Goal: Task Accomplishment & Management: Manage account settings

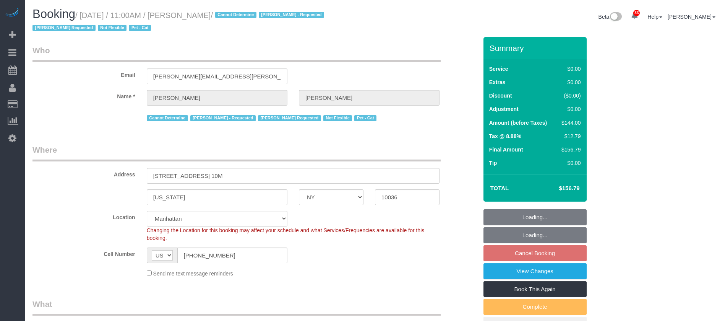
select select "NY"
select select "1"
select select "spot4"
select select "number:89"
select select "number:90"
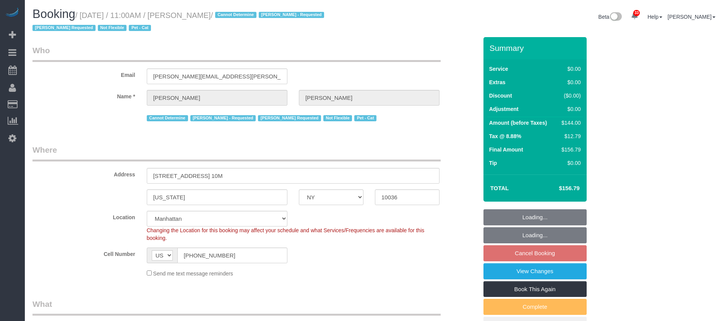
select select "number:14"
select select "number:5"
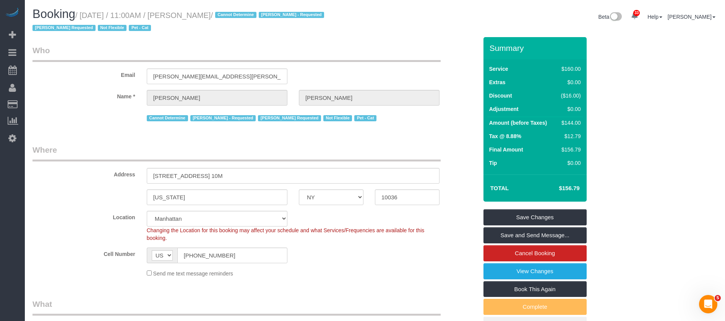
drag, startPoint x: 81, startPoint y: 16, endPoint x: 244, endPoint y: 16, distance: 163.2
click at [244, 16] on small "/ October 05, 2025 / 11:00AM / Miranda Gilmore / Cannot Determine Hamdi Yatou S…" at bounding box center [179, 21] width 294 height 21
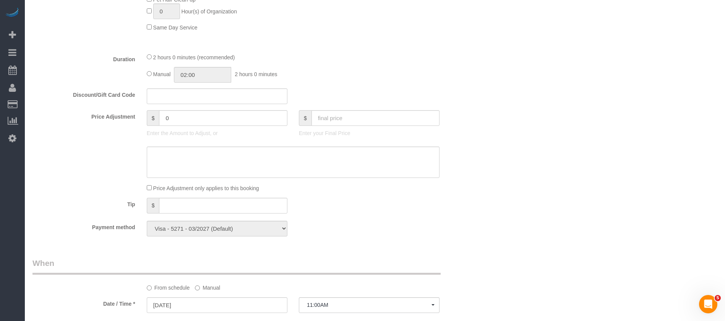
scroll to position [459, 0]
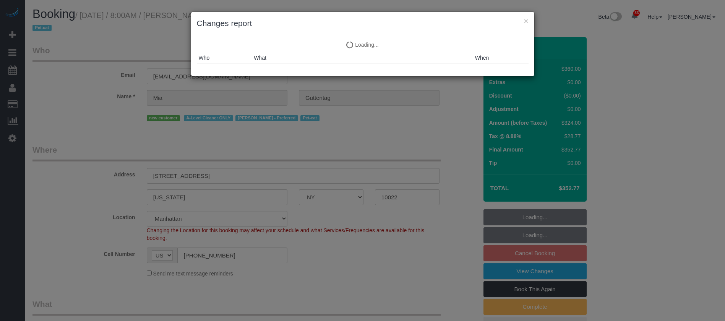
select select "NY"
select select "270"
select select "spot1"
select select "number:56"
select select "number:72"
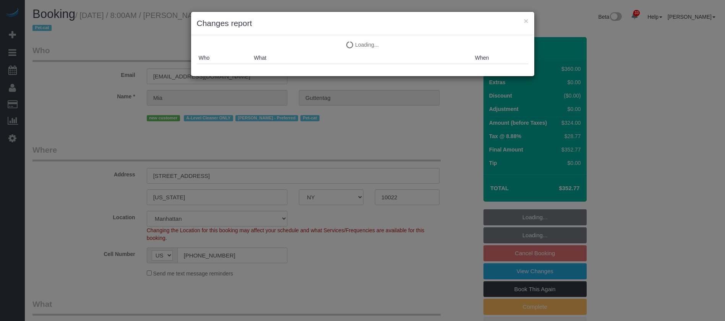
select select "number:14"
select select "number:5"
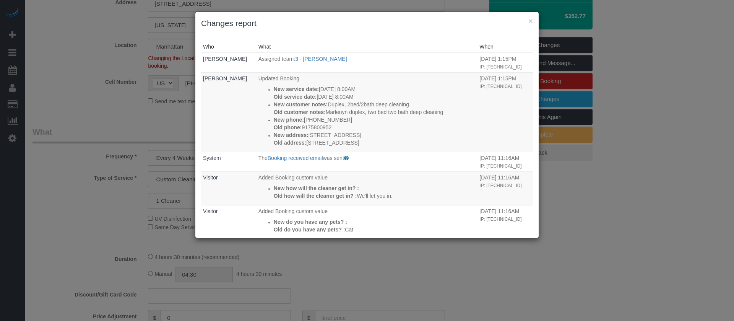
select select "object:1648"
click at [532, 22] on button "×" at bounding box center [530, 21] width 5 height 8
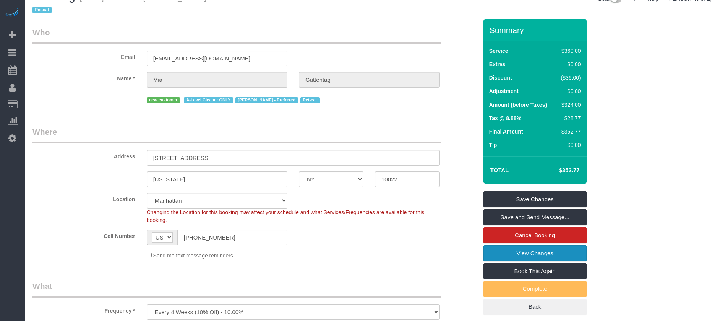
scroll to position [0, 0]
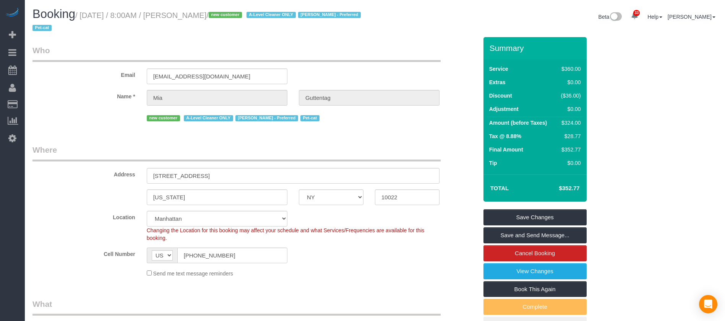
drag, startPoint x: 82, startPoint y: 14, endPoint x: 232, endPoint y: 14, distance: 150.6
click at [232, 14] on small "/ October 05, 2025 / 8:00AM / Mia Guttentag / new customer A-Level Cleaner ONLY…" at bounding box center [197, 21] width 331 height 21
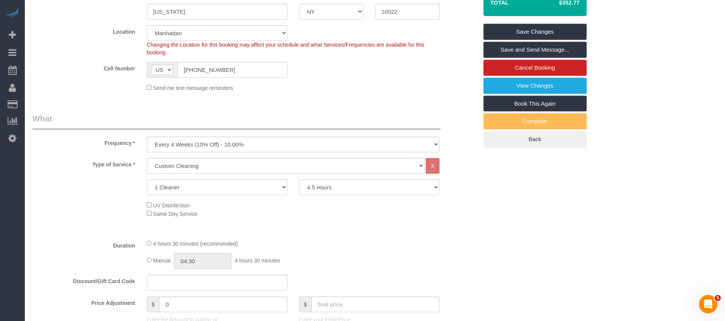
scroll to position [344, 0]
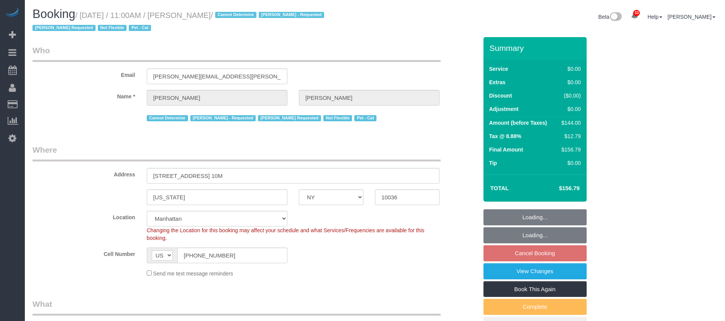
select select "NY"
select select "spot4"
select select "number:89"
select select "number:90"
select select "number:14"
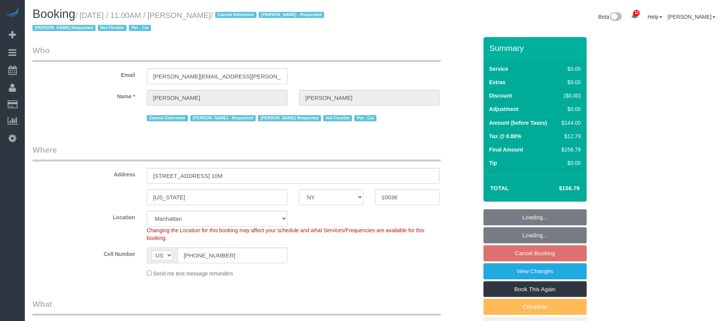
select select "number:5"
select select "object:987"
select select "1"
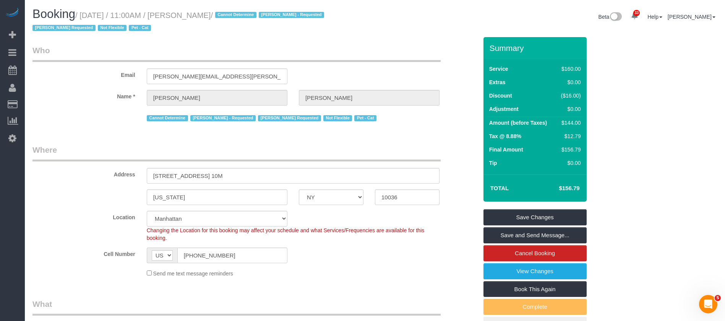
drag, startPoint x: 79, startPoint y: 18, endPoint x: 242, endPoint y: 12, distance: 162.1
click at [242, 13] on small "/ October 05, 2025 / 11:00AM / Miranda Gilmore / Cannot Determine Hamdi Yatou S…" at bounding box center [179, 21] width 294 height 21
copy small "/ October 05, 2025 / 11:00AM / Miranda Gilmore"
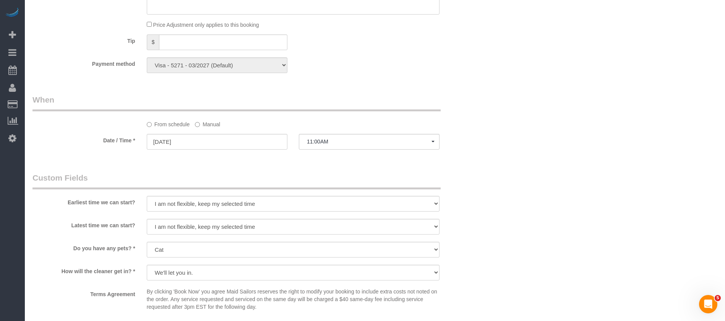
scroll to position [803, 0]
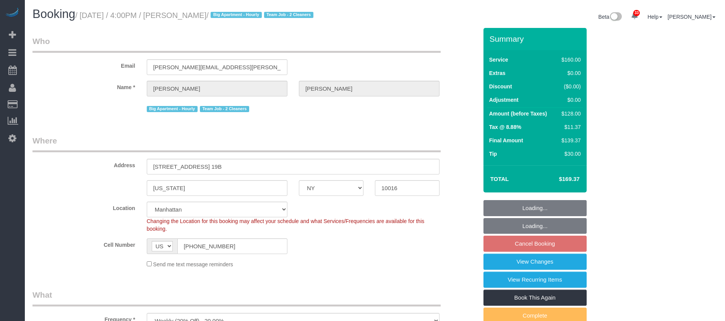
select select "NY"
select select "string:stripe-pm_1QmmDe4VGloSiKo7qN6Zl7hg"
select select "number:89"
select select "number:90"
select select "number:15"
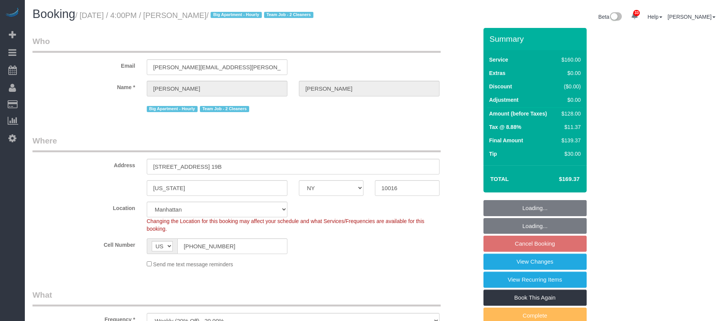
select select "number:5"
select select "object:1444"
select select "spot9"
select select "spot66"
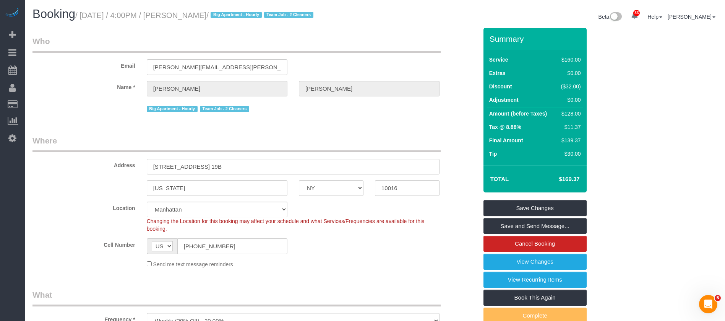
drag, startPoint x: 97, startPoint y: 16, endPoint x: 221, endPoint y: 13, distance: 123.8
click at [221, 13] on small "/ October 05, 2025 / 4:00PM / Leigh Fisch / Big Apartment - Hourly Team Job - 2…" at bounding box center [195, 15] width 240 height 8
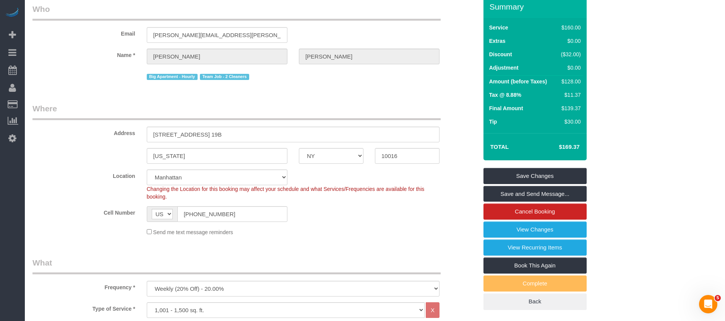
scroll to position [115, 0]
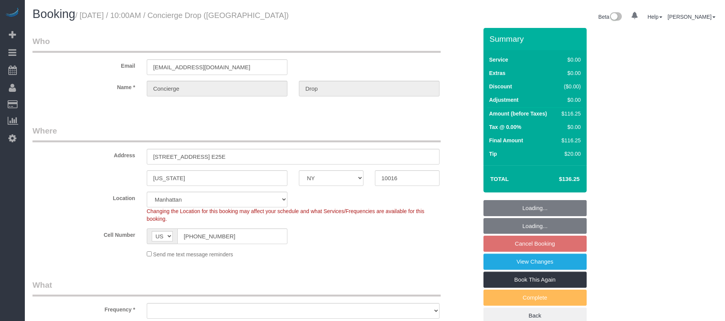
select select "NY"
select select "spot3"
select select "object:807"
select select "number:89"
select select "number:90"
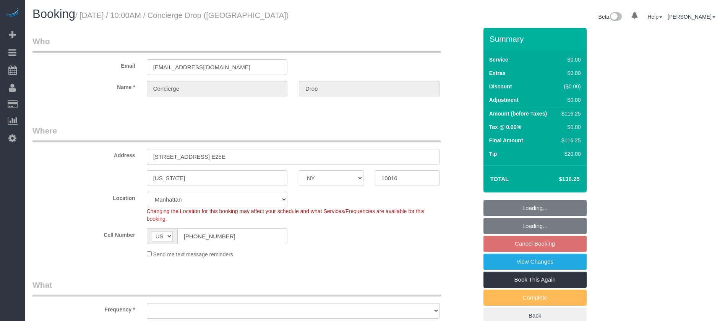
select select "number:15"
select select "number:5"
select select "object:1337"
drag, startPoint x: 151, startPoint y: 154, endPoint x: 265, endPoint y: 146, distance: 114.9
click at [262, 149] on input "626 1st Avenue, Apt. E25E" at bounding box center [293, 157] width 293 height 16
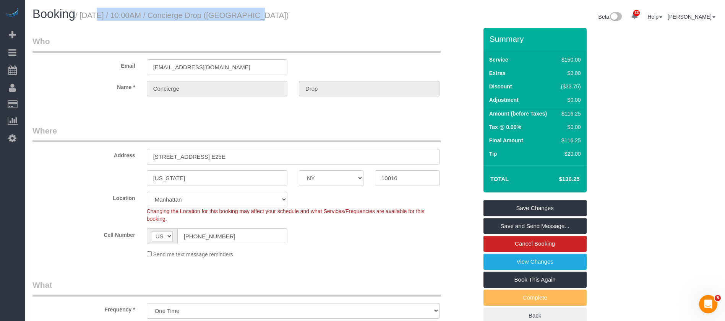
drag, startPoint x: 83, startPoint y: 12, endPoint x: 239, endPoint y: 8, distance: 155.6
click at [240, 12] on small "/ October 05, 2025 / 10:00AM / Concierge Drop (NYC)" at bounding box center [182, 15] width 214 height 8
copy small "October 05, 2025 / 10:00AM / Concierge Drop"
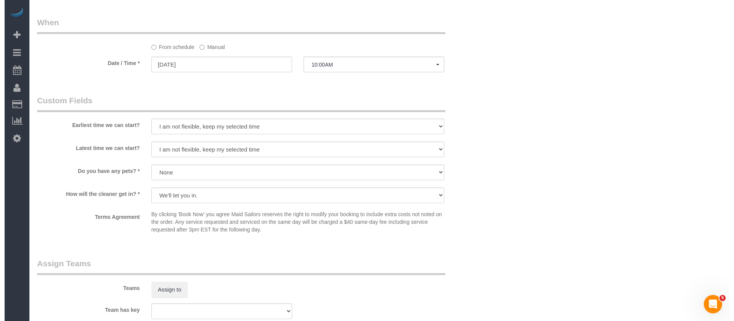
scroll to position [974, 0]
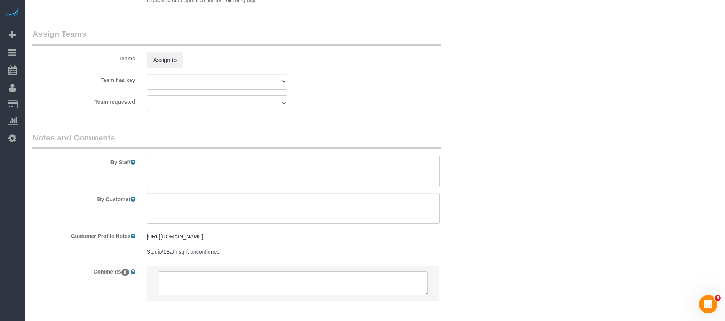
click at [175, 51] on div "Teams Assign to" at bounding box center [255, 48] width 457 height 40
click at [160, 58] on button "Assign to" at bounding box center [165, 60] width 37 height 16
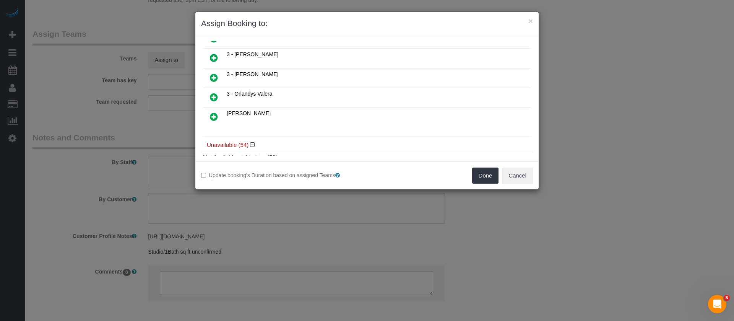
scroll to position [344, 0]
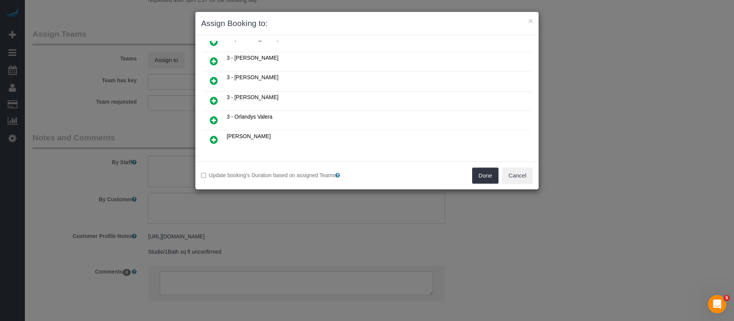
click at [213, 101] on icon at bounding box center [214, 100] width 8 height 9
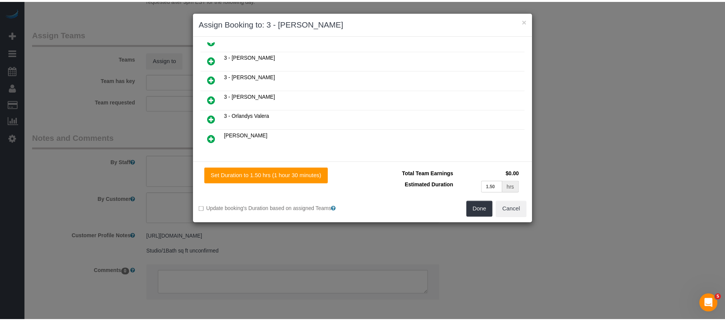
scroll to position [362, 0]
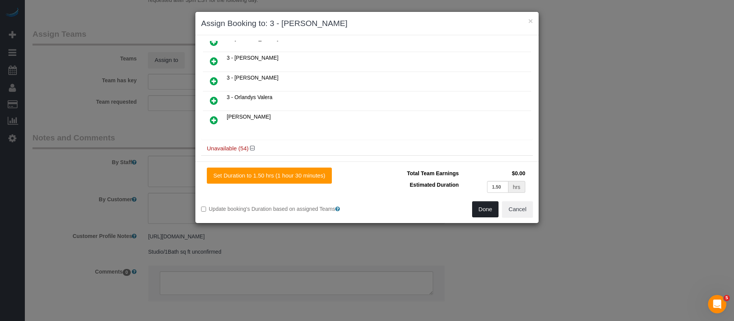
click at [478, 208] on button "Done" at bounding box center [485, 209] width 27 height 16
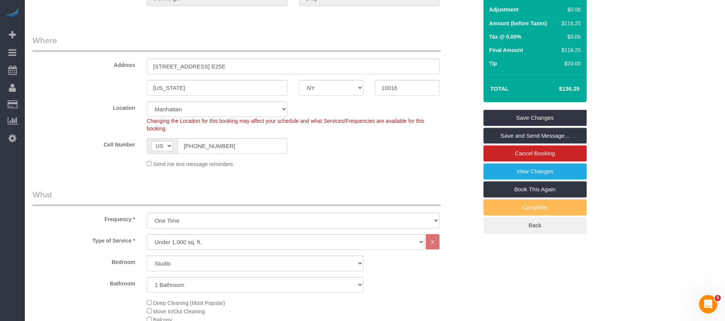
scroll to position [0, 0]
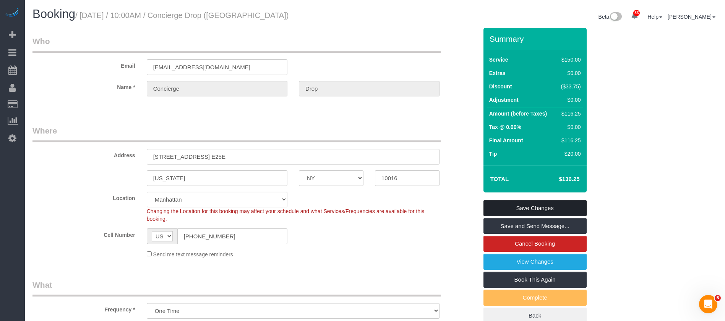
click at [570, 206] on link "Save Changes" at bounding box center [534, 208] width 103 height 16
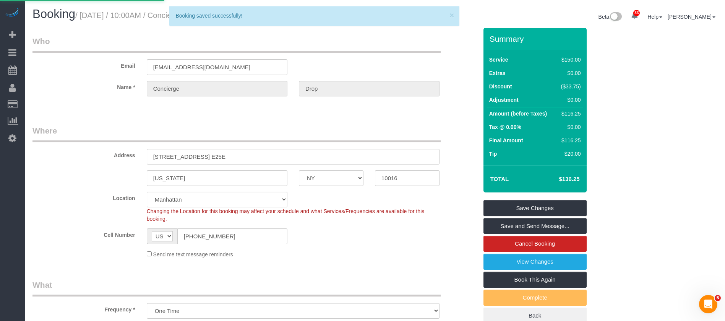
select select "**********"
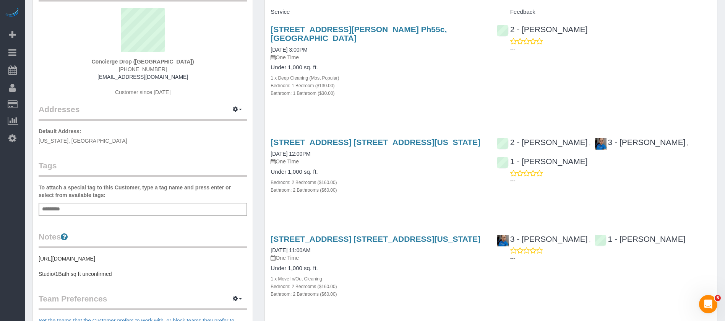
scroll to position [1259, 0]
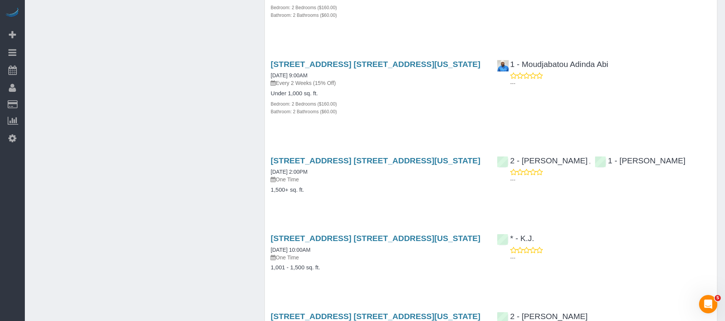
scroll to position [1059, 0]
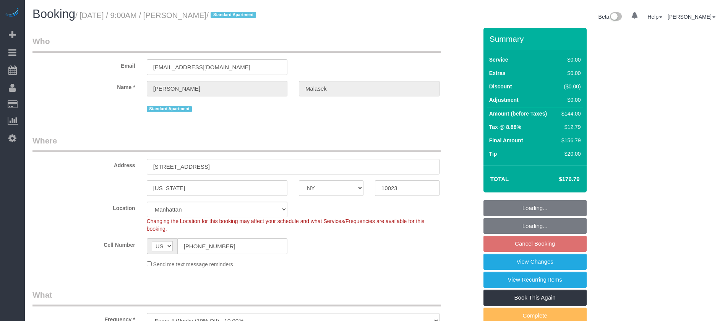
select select "NY"
select select "number:89"
select select "number:90"
select select "number:15"
select select "number:5"
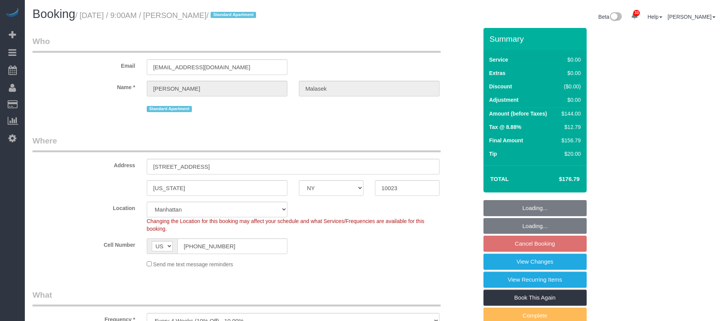
select select "spot2"
select select "object:1478"
select select "1"
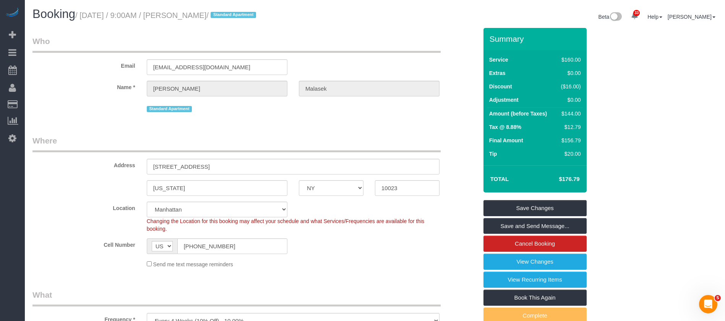
drag, startPoint x: 85, startPoint y: 17, endPoint x: 234, endPoint y: 12, distance: 149.5
click at [234, 12] on small "/ October 05, 2025 / 9:00AM / Jamie Malasek / Standard Apartment" at bounding box center [166, 15] width 183 height 8
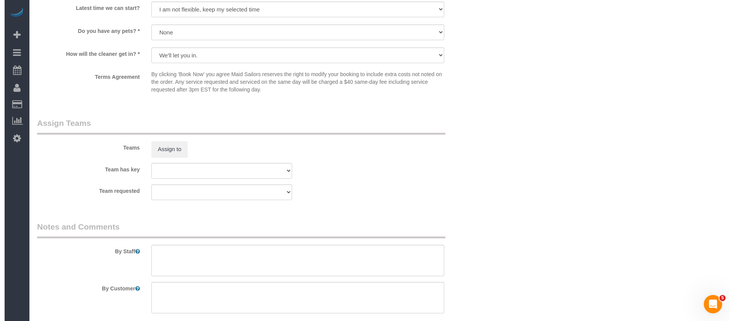
scroll to position [974, 0]
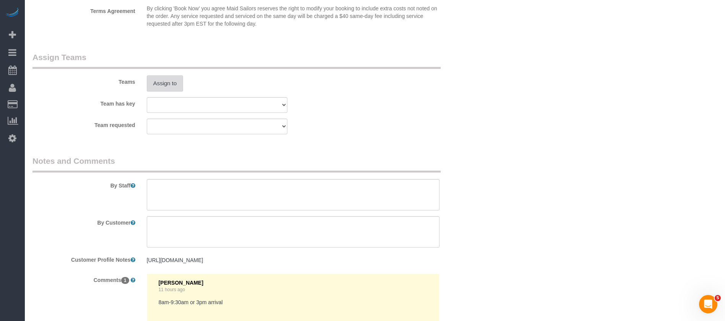
click at [165, 83] on button "Assign to" at bounding box center [165, 83] width 37 height 16
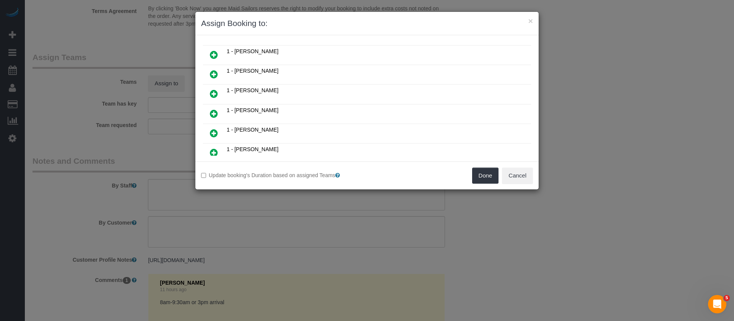
scroll to position [115, 0]
click at [213, 115] on icon at bounding box center [214, 114] width 8 height 9
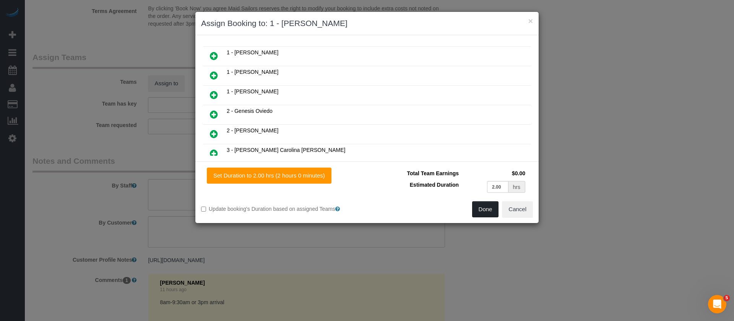
click at [485, 211] on button "Done" at bounding box center [485, 209] width 27 height 16
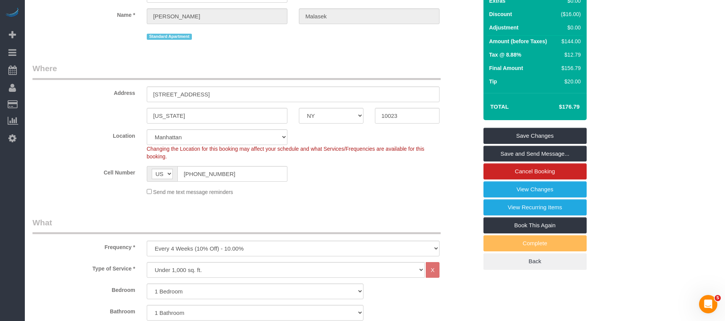
scroll to position [57, 0]
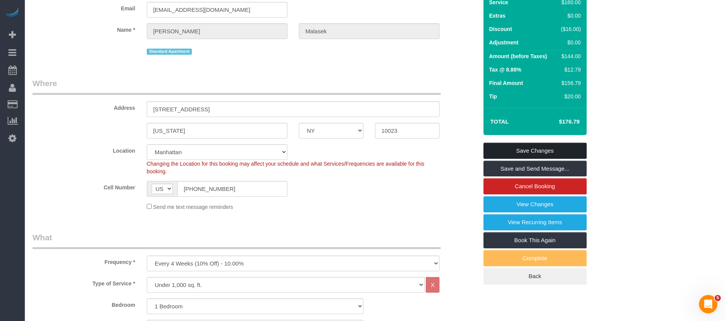
click at [548, 145] on link "Save Changes" at bounding box center [534, 151] width 103 height 16
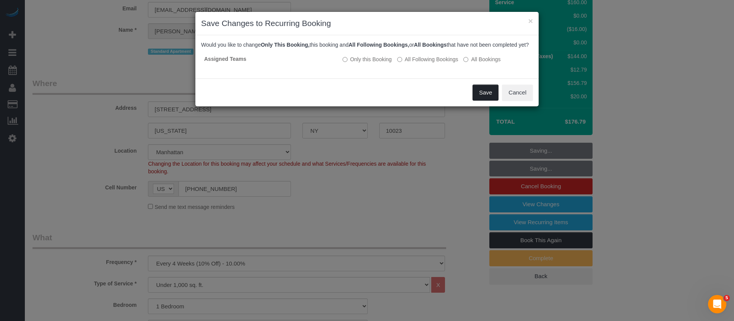
click at [484, 98] on button "Save" at bounding box center [485, 92] width 26 height 16
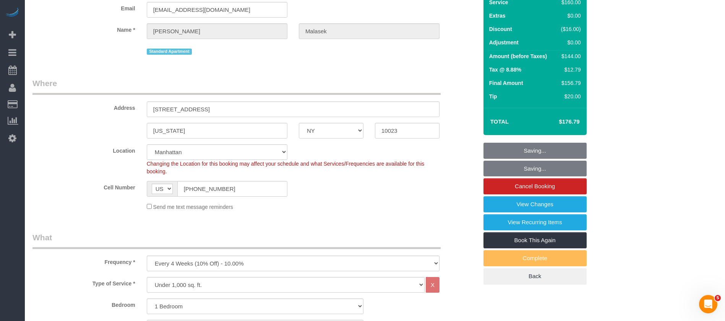
scroll to position [0, 0]
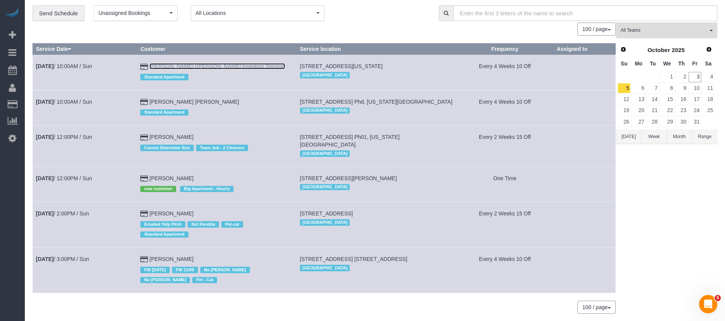
scroll to position [44, 0]
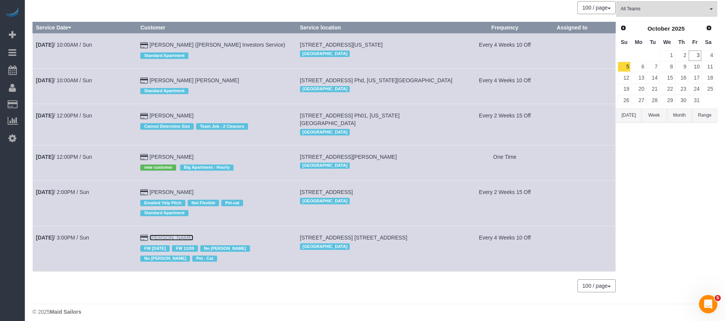
click at [149, 234] on link "[PERSON_NAME]" at bounding box center [171, 237] width 44 height 6
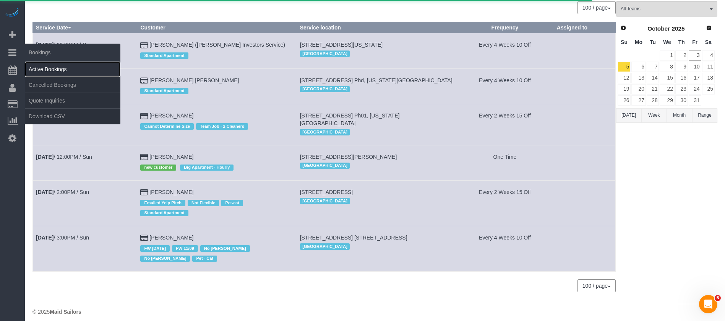
click at [50, 71] on link "Active Bookings" at bounding box center [73, 69] width 96 height 15
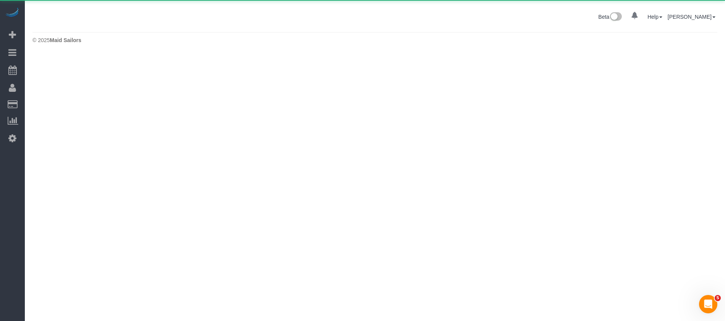
scroll to position [0, 0]
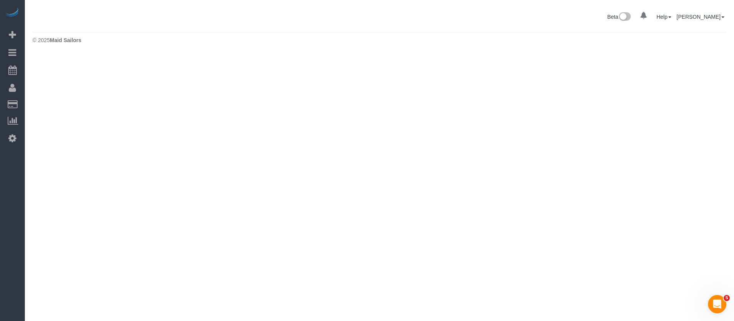
select select "**********"
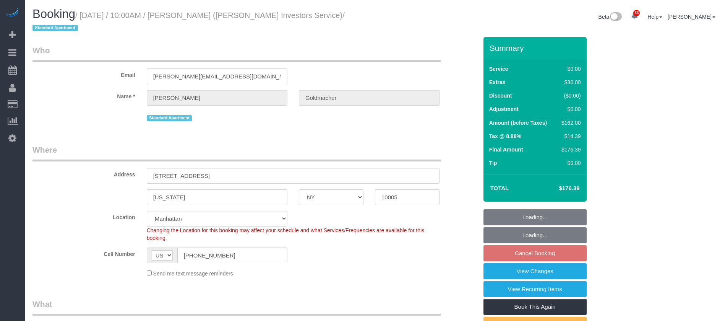
select select "NY"
select select "1"
select select "spot3"
select select "number:89"
select select "number:90"
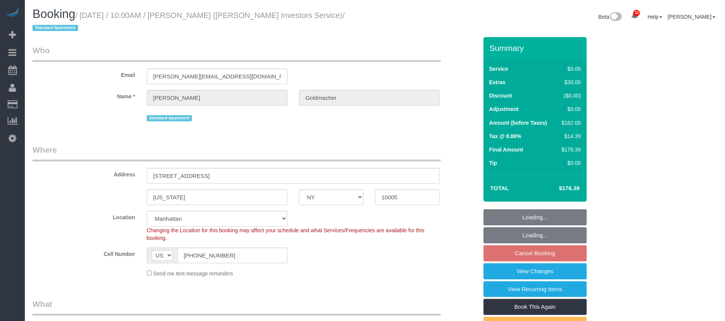
select select "number:15"
select select "number:5"
select select "number:21"
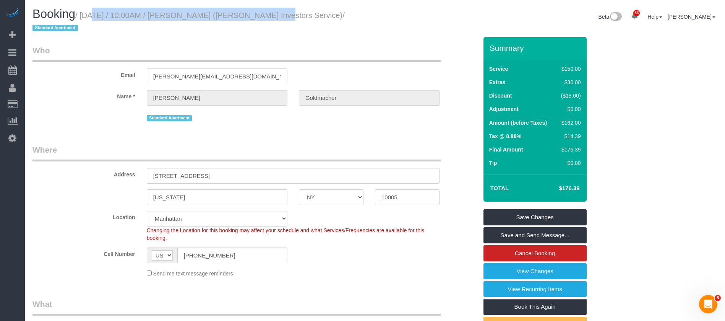
drag, startPoint x: 81, startPoint y: 14, endPoint x: 261, endPoint y: 17, distance: 180.0
click at [261, 17] on small "/ October 05, 2025 / 10:00AM / Douglas Goldmacher (Moody's Investors Service) /…" at bounding box center [188, 21] width 312 height 21
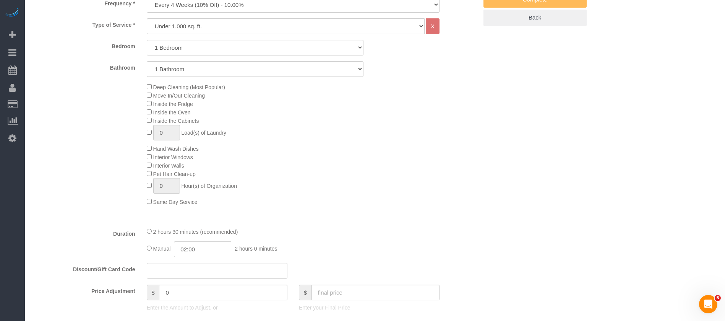
scroll to position [401, 0]
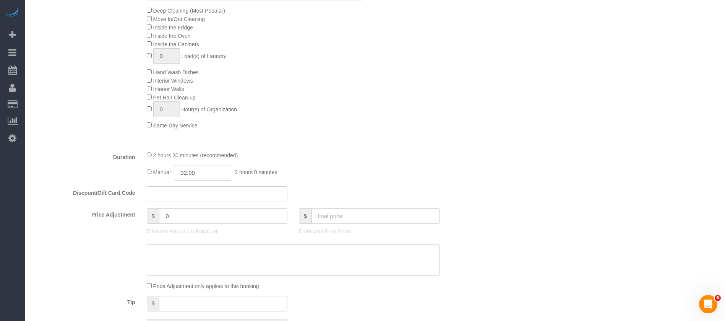
click at [147, 157] on div "2 hours 30 minutes (recommended)" at bounding box center [293, 155] width 293 height 8
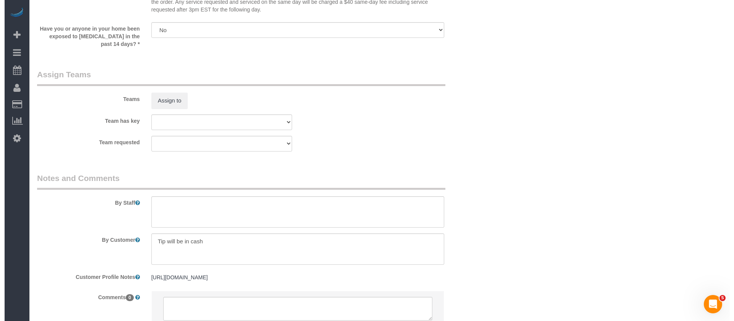
scroll to position [1032, 0]
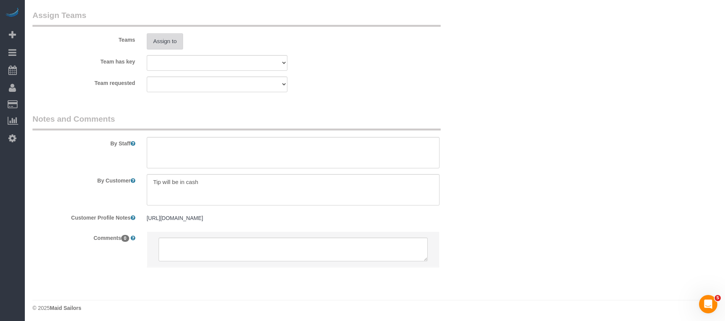
click at [170, 42] on button "Assign to" at bounding box center [165, 41] width 37 height 16
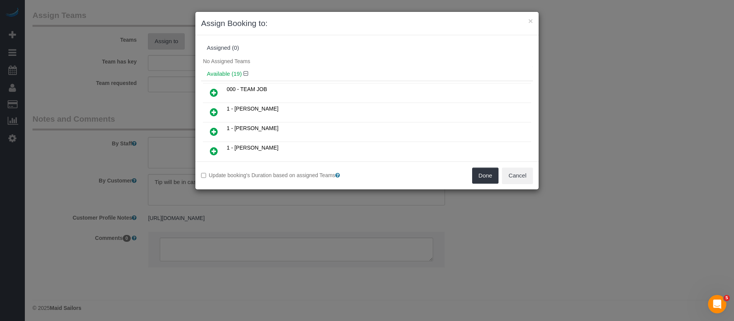
select select "spot60"
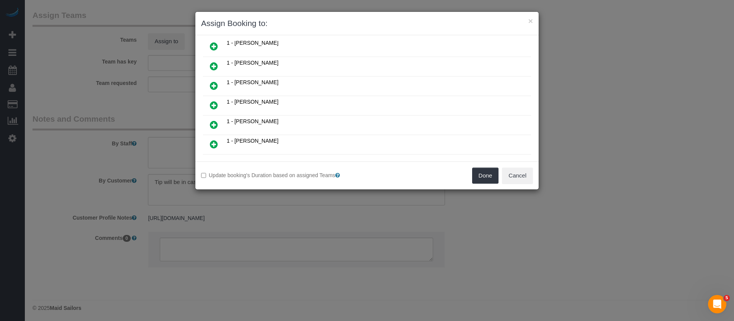
scroll to position [115, 0]
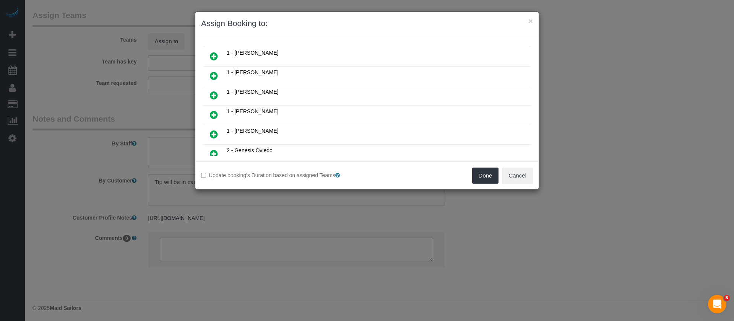
click at [211, 75] on icon at bounding box center [214, 75] width 8 height 9
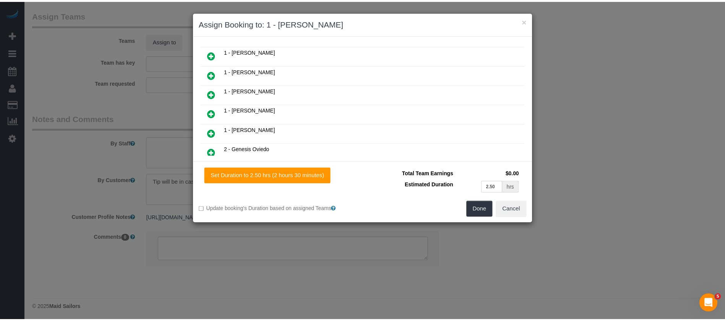
scroll to position [133, 0]
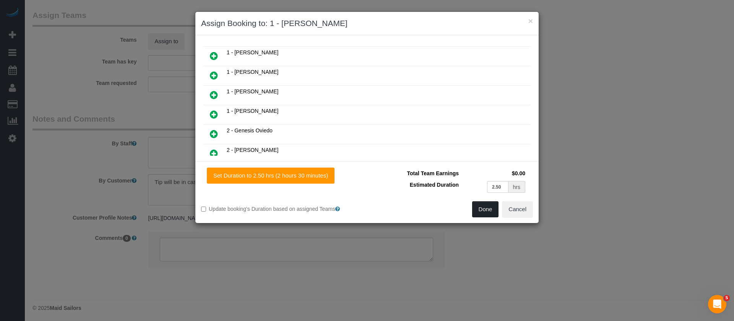
click at [488, 215] on button "Done" at bounding box center [485, 209] width 27 height 16
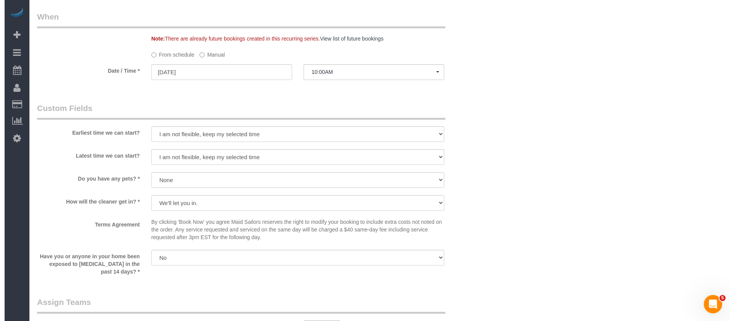
scroll to position [1034, 0]
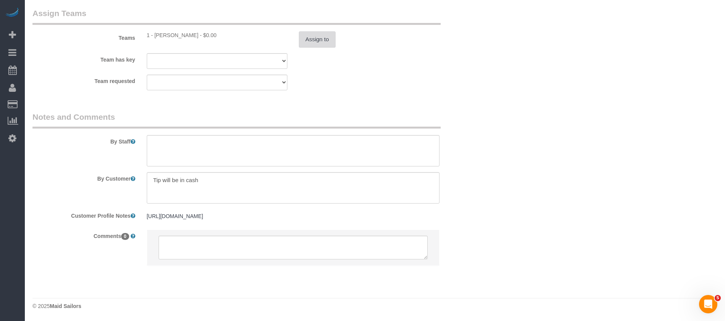
click at [314, 34] on button "Assign to" at bounding box center [317, 39] width 37 height 16
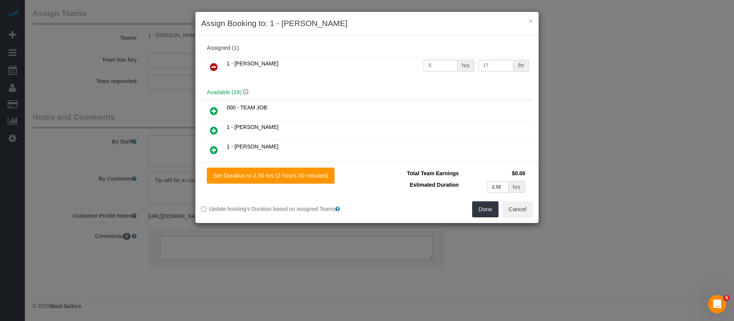
click at [210, 67] on icon at bounding box center [214, 66] width 8 height 9
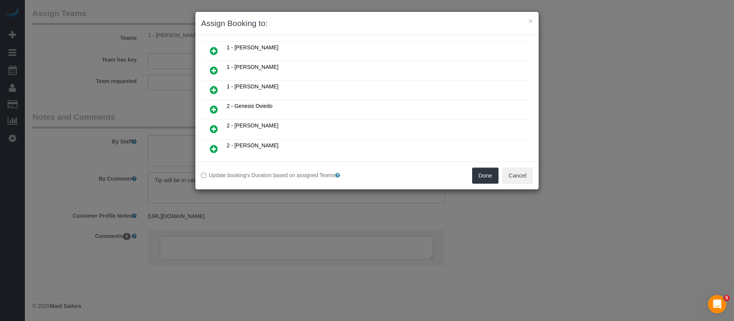
scroll to position [229, 0]
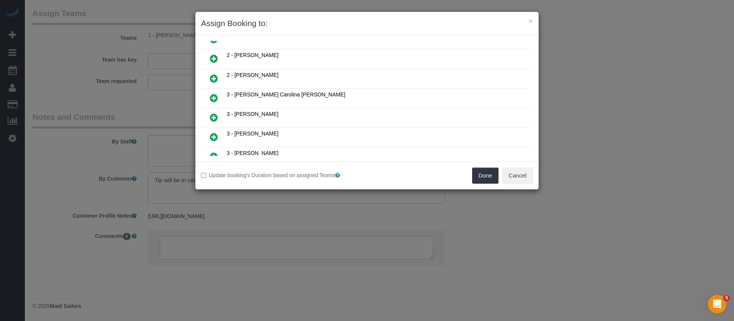
click at [209, 96] on link at bounding box center [214, 98] width 18 height 15
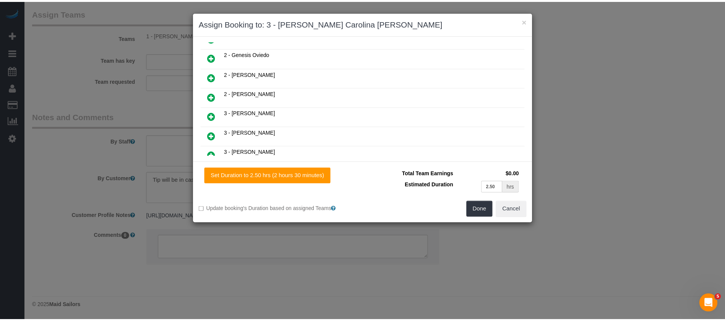
scroll to position [248, 0]
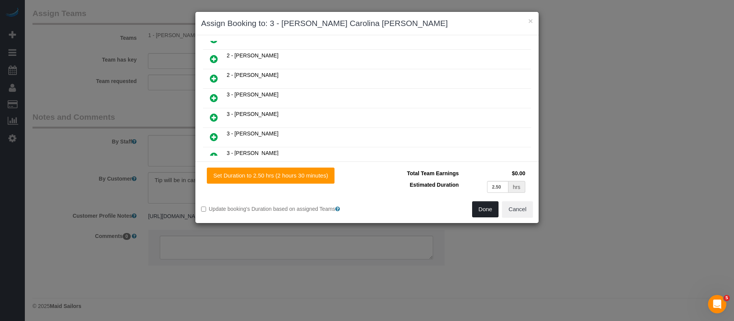
click at [485, 210] on button "Done" at bounding box center [485, 209] width 27 height 16
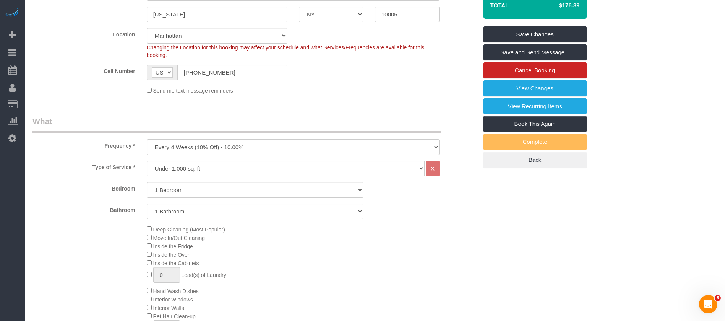
scroll to position [117, 0]
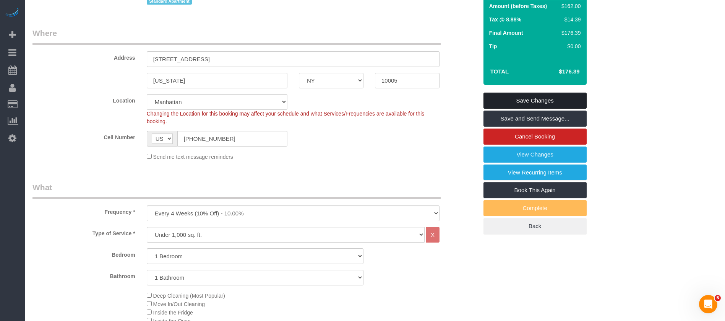
click at [548, 101] on link "Save Changes" at bounding box center [534, 100] width 103 height 16
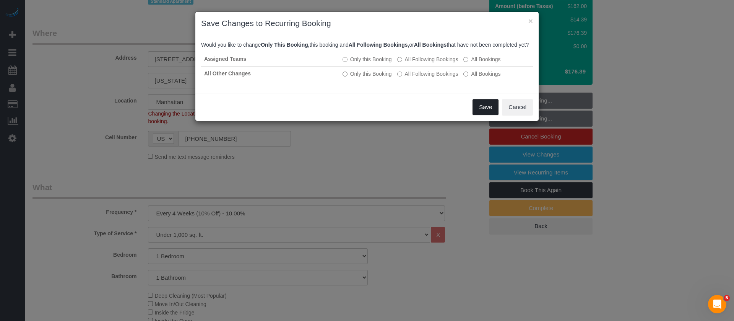
click at [489, 113] on button "Save" at bounding box center [485, 107] width 26 height 16
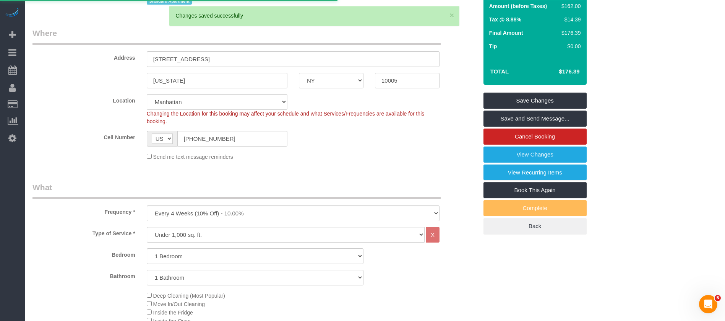
select select "**********"
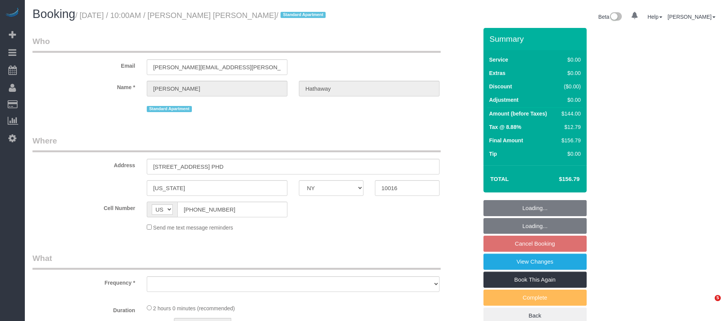
select select "NY"
select select "spot3"
select select "number:58"
select select "number:71"
select select "number:15"
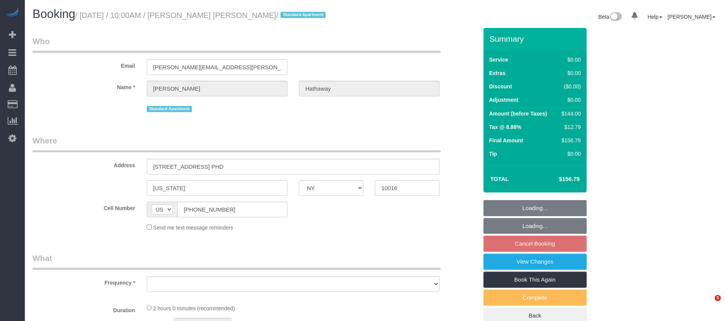
select select "number:6"
select select "object:1220"
select select "1"
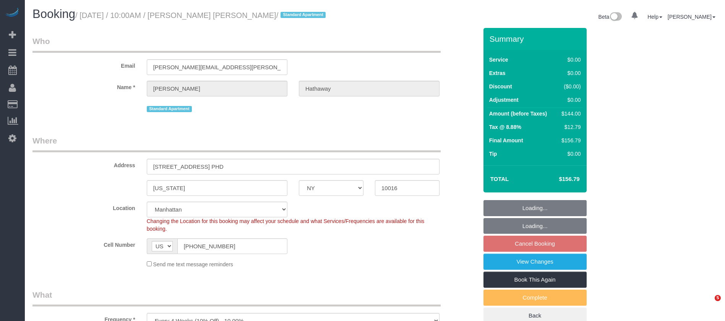
select select "object:1824"
select select "spot60"
select select "1"
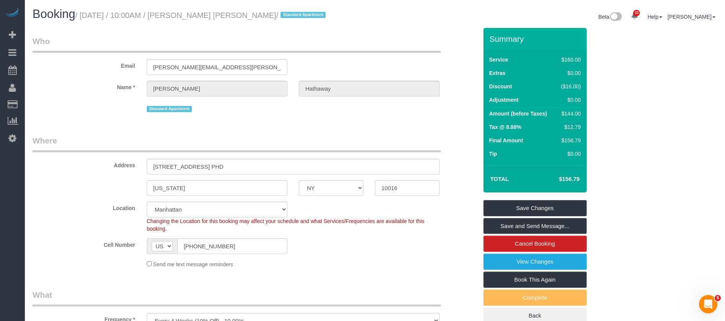
drag, startPoint x: 83, startPoint y: 17, endPoint x: 255, endPoint y: 15, distance: 172.4
click at [255, 15] on small "/ October 05, 2025 / 10:00AM / McKenna Hathaway / Standard Apartment" at bounding box center [201, 15] width 253 height 8
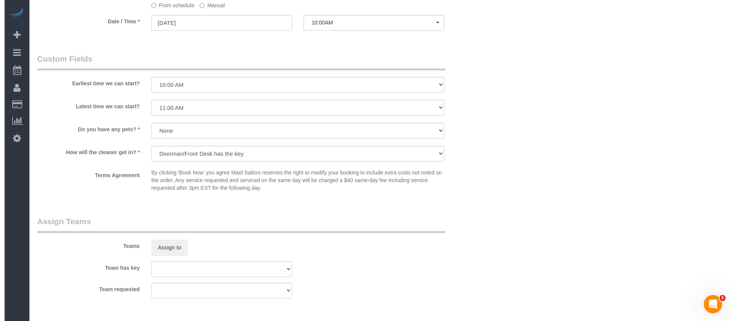
scroll to position [860, 0]
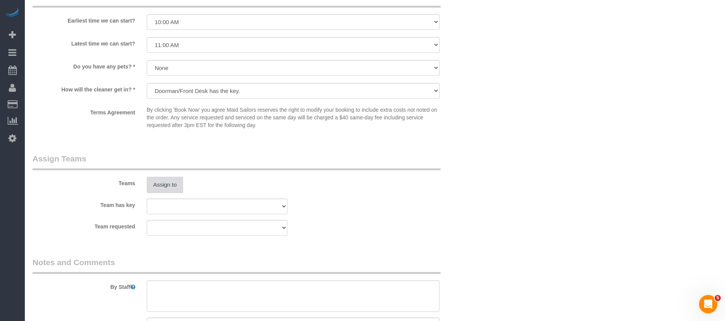
click at [169, 189] on button "Assign to" at bounding box center [165, 185] width 37 height 16
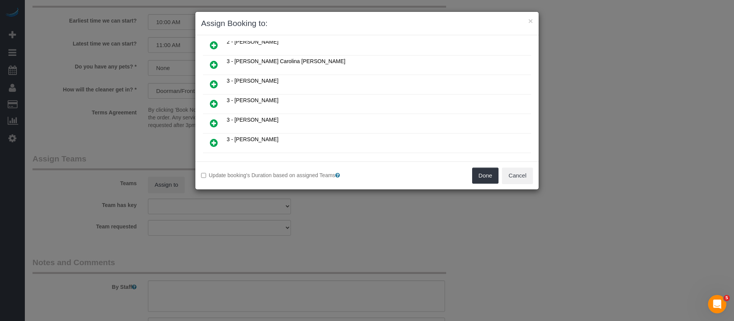
scroll to position [287, 0]
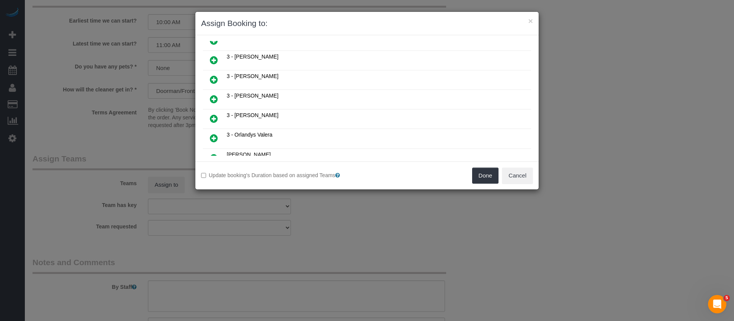
click at [212, 139] on icon at bounding box center [214, 137] width 8 height 9
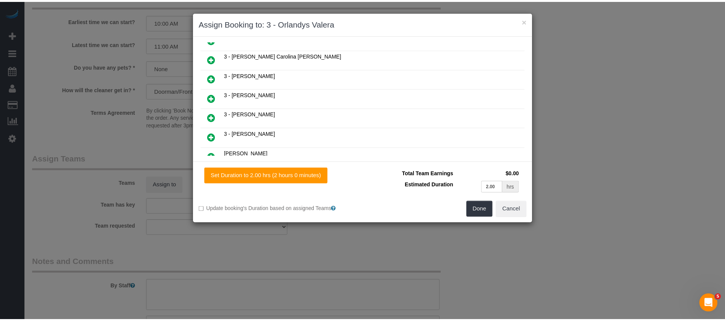
scroll to position [305, 0]
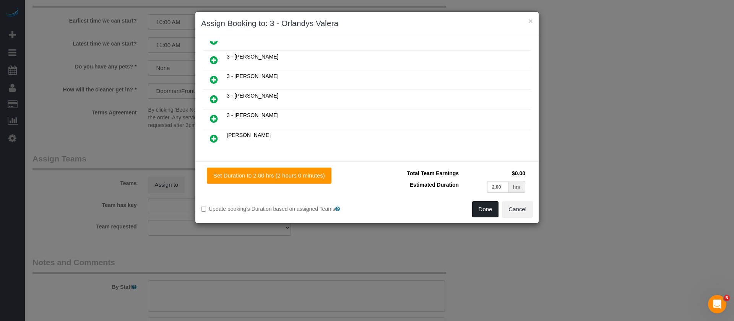
click at [485, 206] on button "Done" at bounding box center [485, 209] width 27 height 16
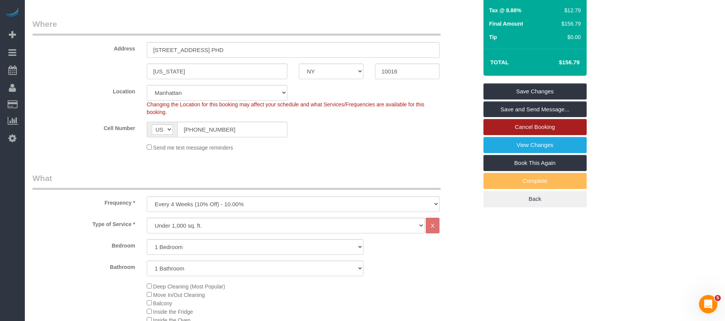
scroll to position [115, 0]
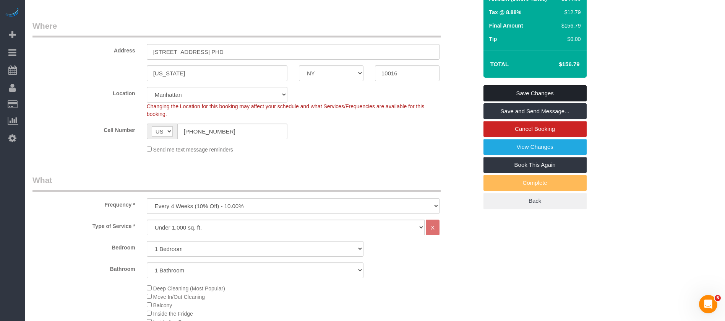
click at [553, 90] on link "Save Changes" at bounding box center [534, 93] width 103 height 16
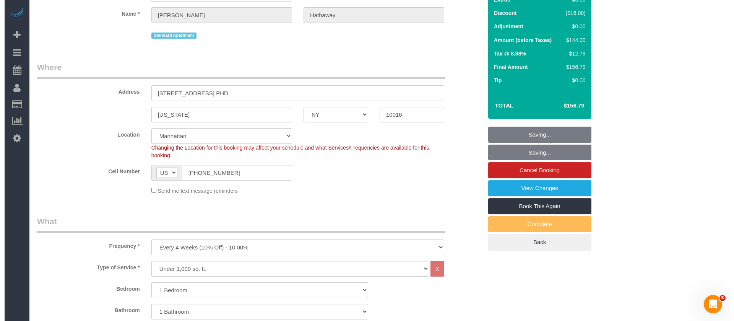
scroll to position [0, 0]
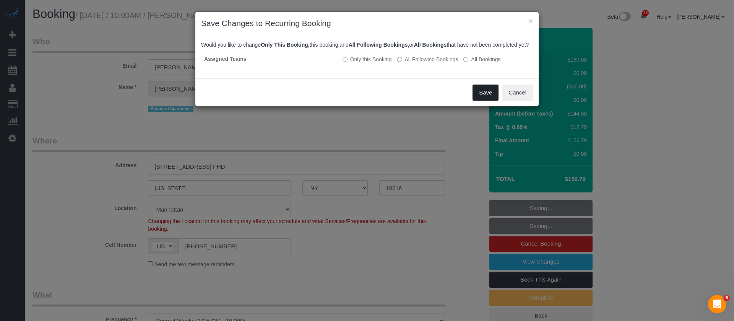
click at [485, 101] on button "Save" at bounding box center [485, 92] width 26 height 16
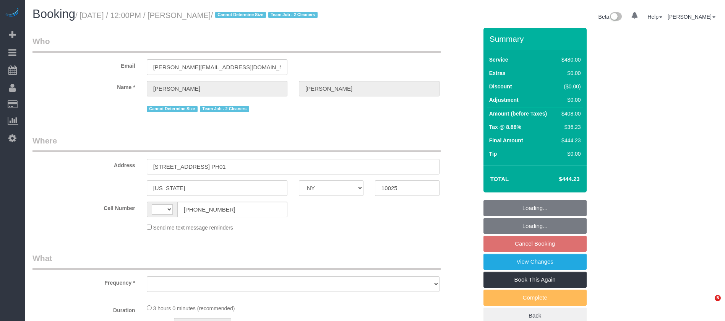
select select "NY"
select select "string:[GEOGRAPHIC_DATA]"
select select "object:571"
select select "2"
select select "180"
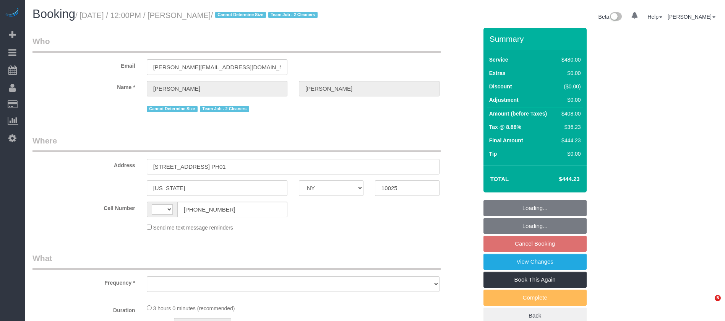
select select "spot5"
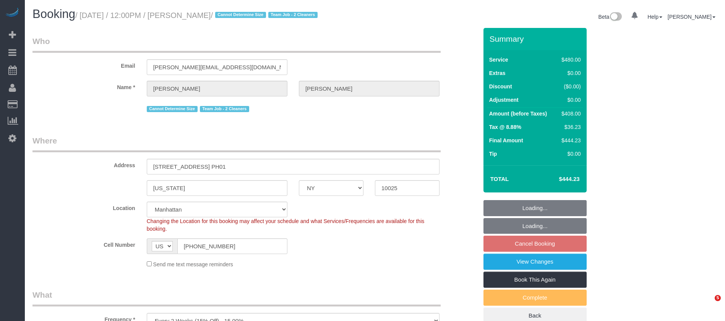
select select "object:1431"
select select
select select "number:57"
select select "number:71"
select select "number:15"
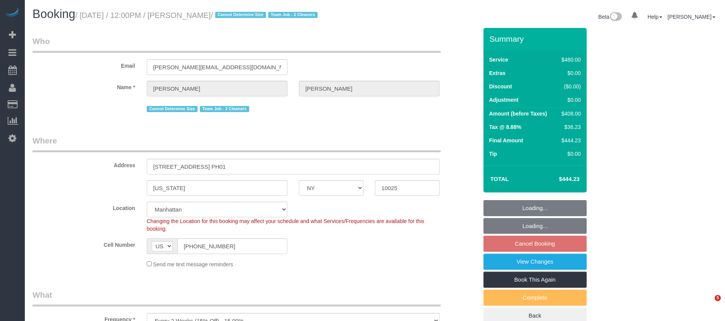
select select "number:5"
select select "spot62"
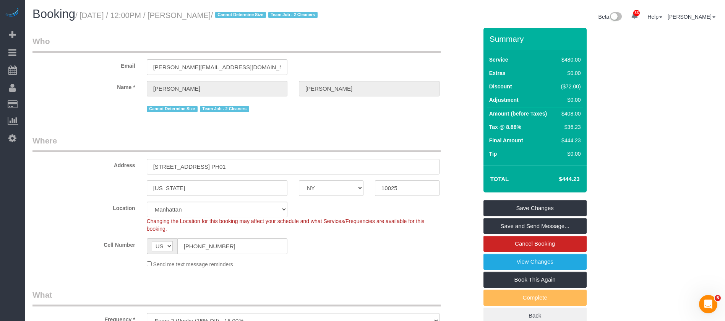
drag, startPoint x: 81, startPoint y: 13, endPoint x: 230, endPoint y: 13, distance: 149.4
click at [230, 13] on small "/ [DATE] / 12:00PM / [PERSON_NAME] / Cannot Determine Size Team Job - 2 Cleaners" at bounding box center [197, 15] width 245 height 8
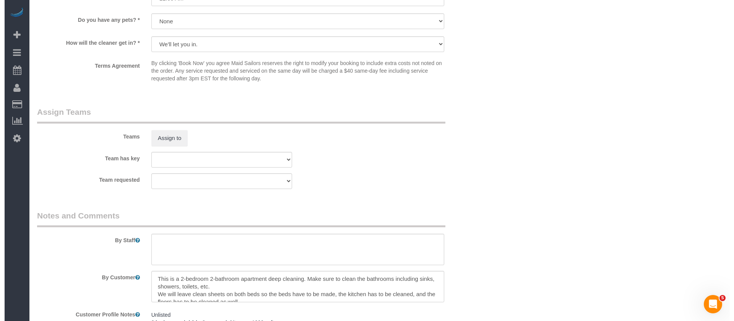
scroll to position [803, 0]
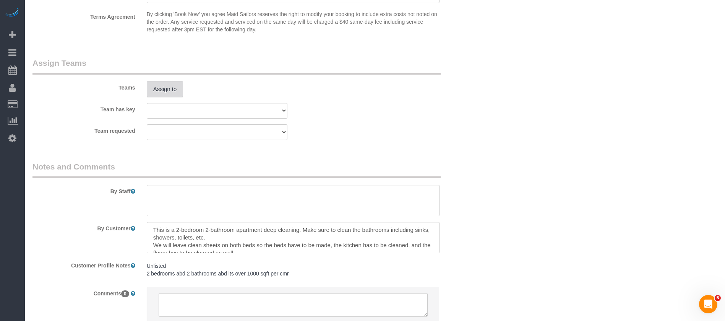
click at [162, 90] on button "Assign to" at bounding box center [165, 89] width 37 height 16
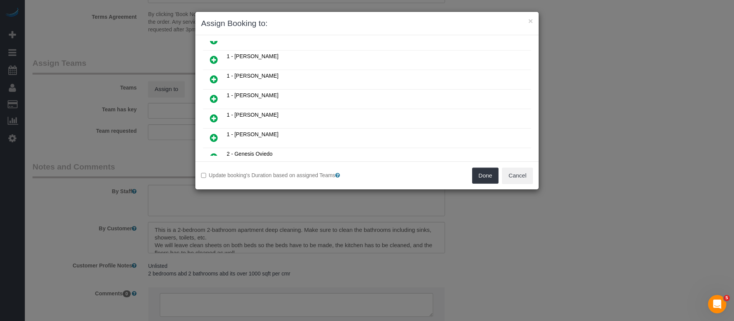
scroll to position [115, 0]
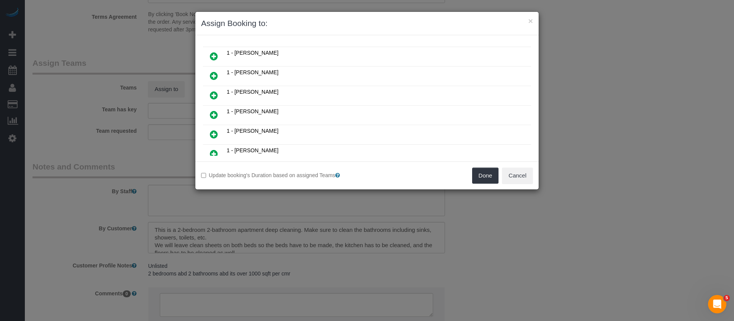
drag, startPoint x: 216, startPoint y: 113, endPoint x: 346, endPoint y: 81, distance: 133.5
click at [216, 113] on icon at bounding box center [214, 114] width 8 height 9
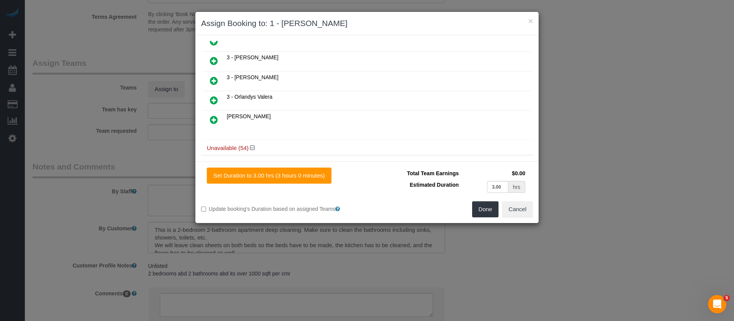
scroll to position [305, 0]
click at [212, 80] on icon at bounding box center [214, 79] width 8 height 9
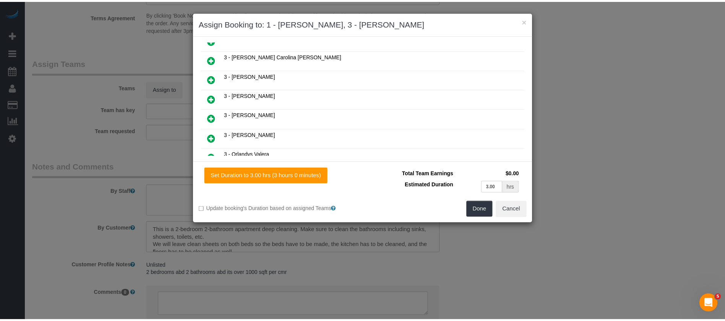
scroll to position [325, 0]
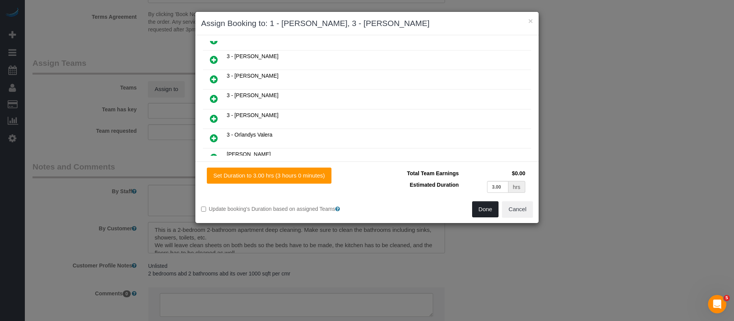
click at [482, 207] on button "Done" at bounding box center [485, 209] width 27 height 16
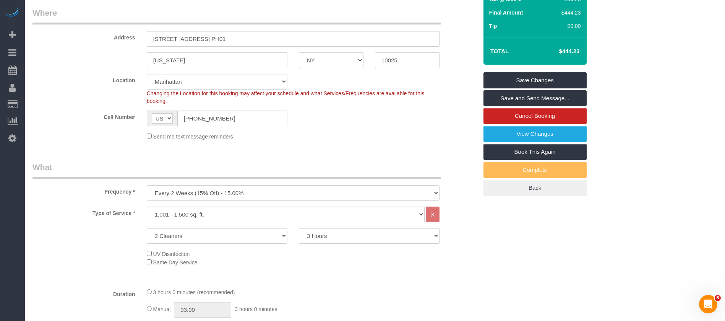
scroll to position [57, 0]
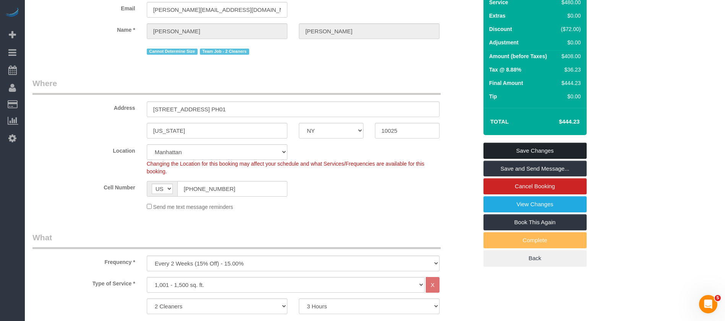
click at [561, 146] on link "Save Changes" at bounding box center [534, 151] width 103 height 16
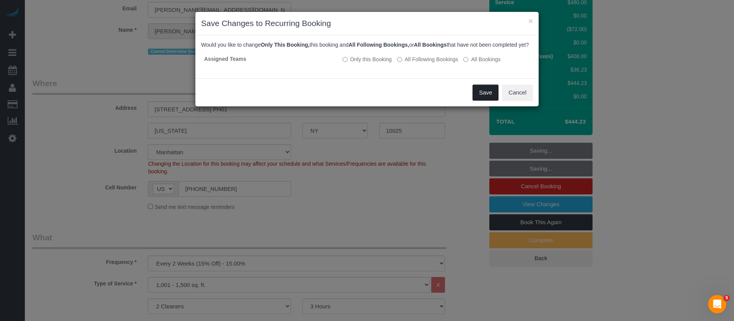
click at [492, 98] on button "Save" at bounding box center [485, 92] width 26 height 16
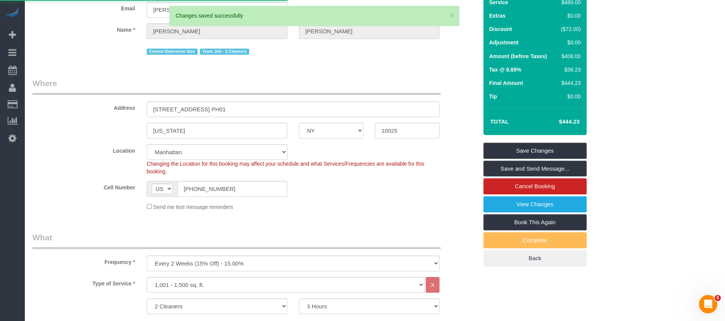
select select "**********"
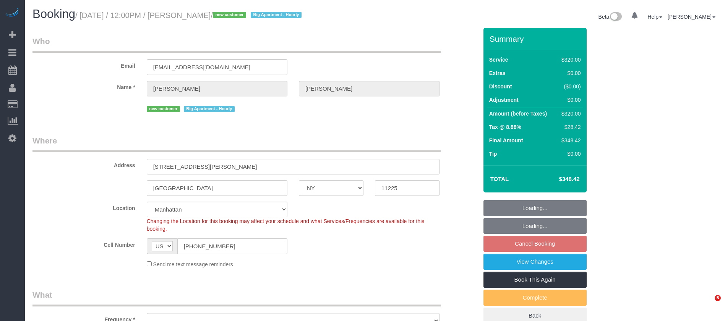
select select "NY"
select select "spot5"
select select "number:59"
select select "number:73"
select select "number:13"
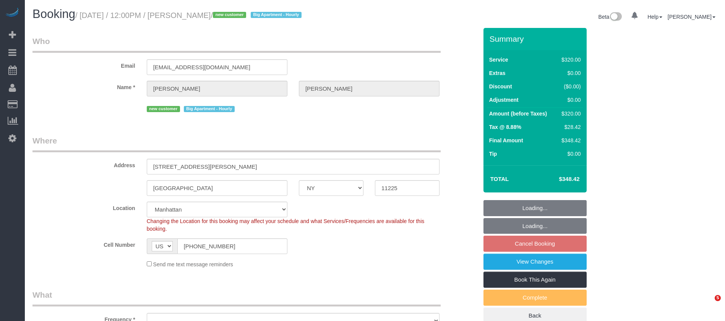
select select "number:5"
select select "object:1441"
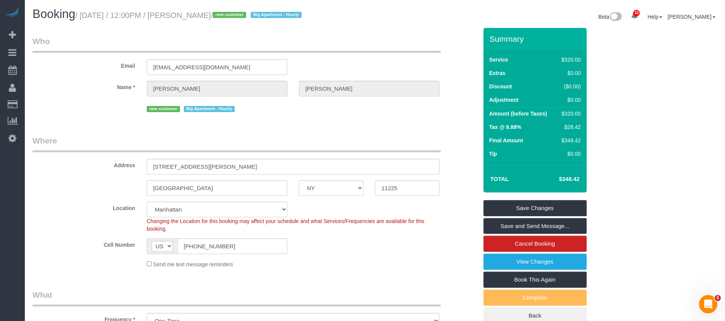
drag, startPoint x: 84, startPoint y: 14, endPoint x: 240, endPoint y: 15, distance: 156.3
click at [239, 16] on small "/ [DATE] / 12:00PM / [PERSON_NAME] / new customer Big Apartment - Hourly" at bounding box center [189, 15] width 229 height 8
copy small "[DATE] / 12:00PM / [PERSON_NAME]"
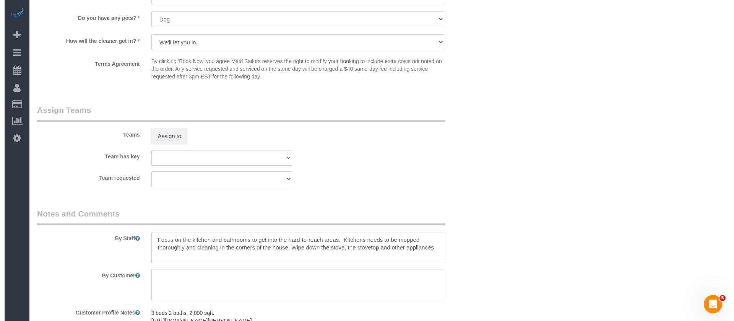
scroll to position [745, 0]
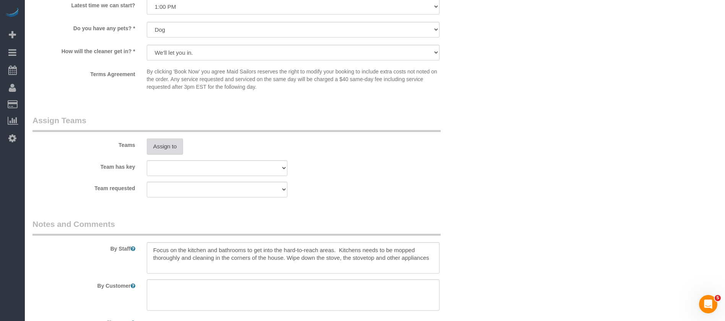
click at [180, 148] on button "Assign to" at bounding box center [165, 146] width 37 height 16
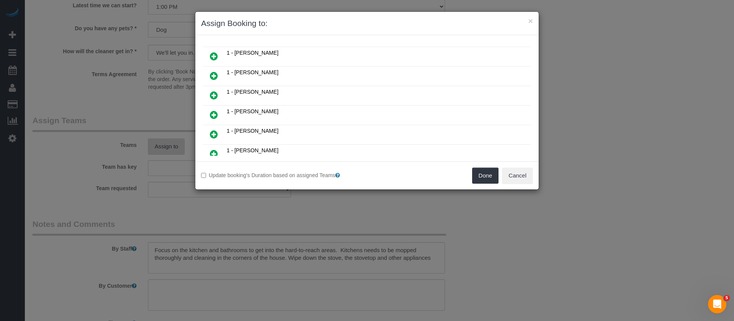
scroll to position [172, 0]
click at [210, 94] on icon at bounding box center [214, 96] width 8 height 9
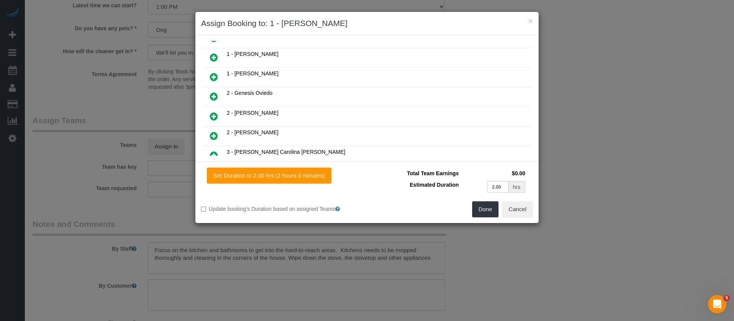
click at [211, 97] on icon at bounding box center [214, 96] width 8 height 9
click at [488, 210] on button "Done" at bounding box center [485, 209] width 27 height 16
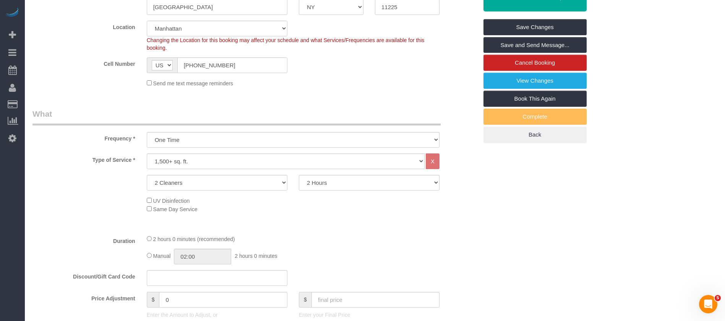
scroll to position [57, 0]
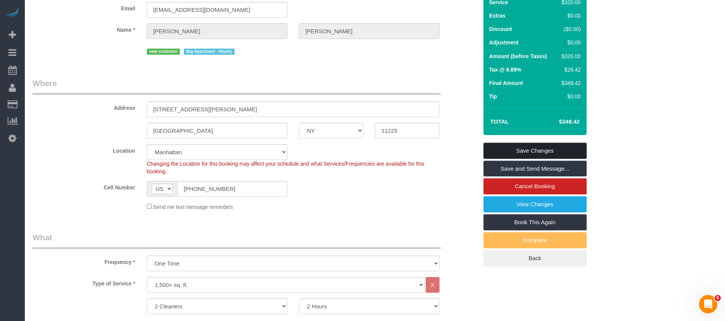
click at [527, 147] on link "Save Changes" at bounding box center [534, 151] width 103 height 16
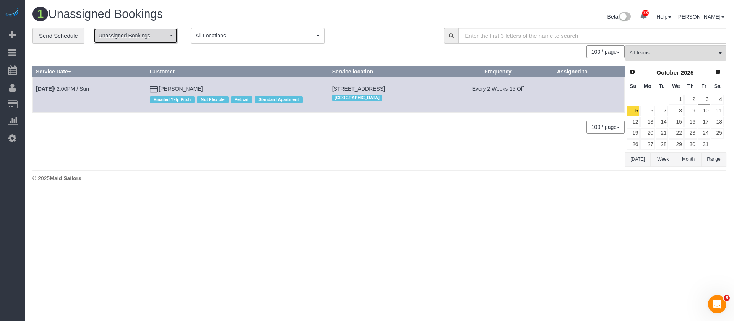
click at [158, 42] on button "Unassigned Bookings" at bounding box center [136, 36] width 84 height 16
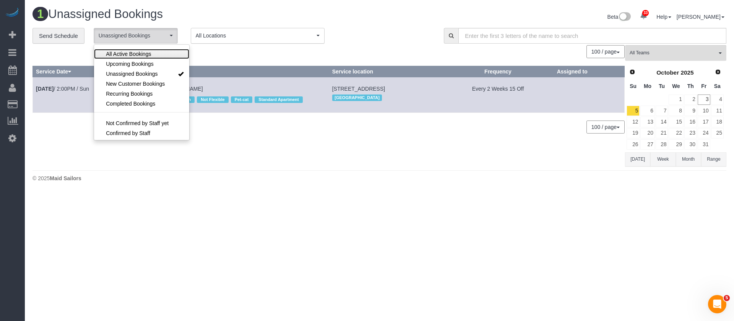
click at [155, 49] on link "All Active Bookings" at bounding box center [141, 54] width 95 height 10
select select "***"
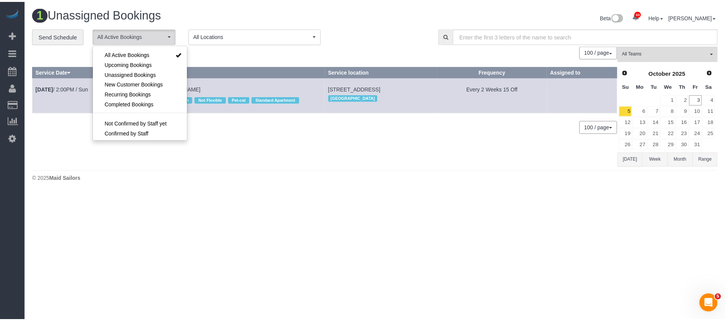
scroll to position [11, 0]
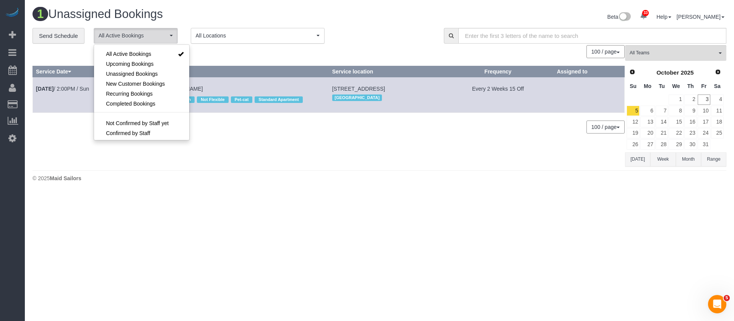
drag, startPoint x: 383, startPoint y: 40, endPoint x: 380, endPoint y: 46, distance: 7.0
click at [384, 39] on div "**********" at bounding box center [232, 36] width 400 height 16
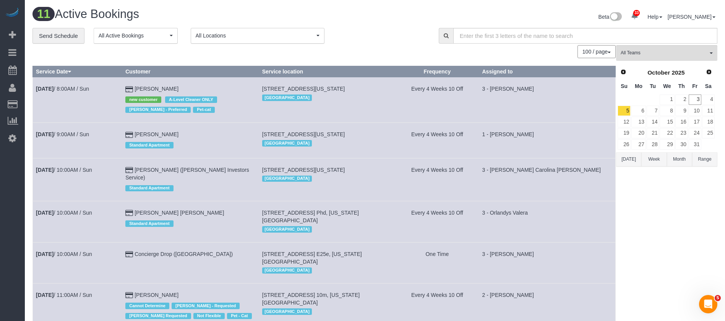
scroll to position [239, 0]
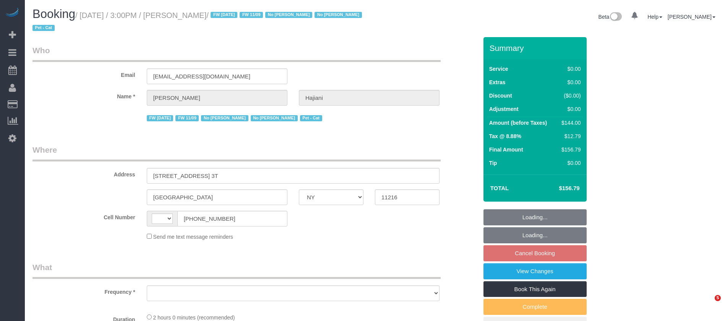
select select "NY"
select select "spot8"
select select "1"
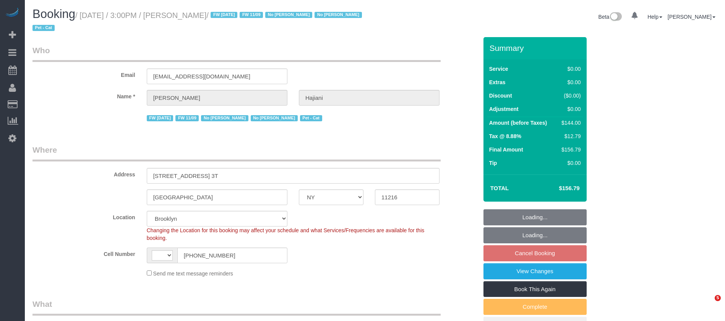
select select "object:931"
select select "string:stripe-pm_1PZDAs4VGloSiKo76tYOeXZu"
select select "number:89"
select select "number:90"
select select "number:14"
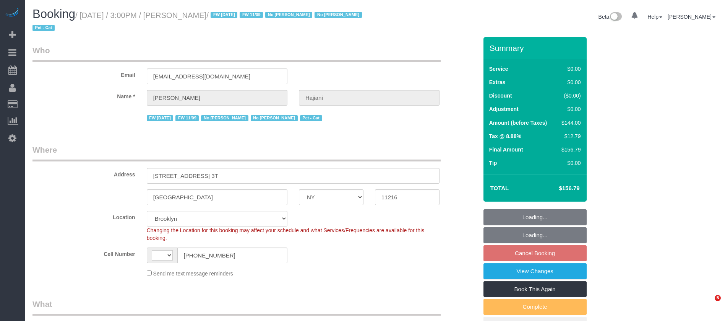
select select "number:7"
select select
select select "object:1183"
select select "spot68"
select select "1"
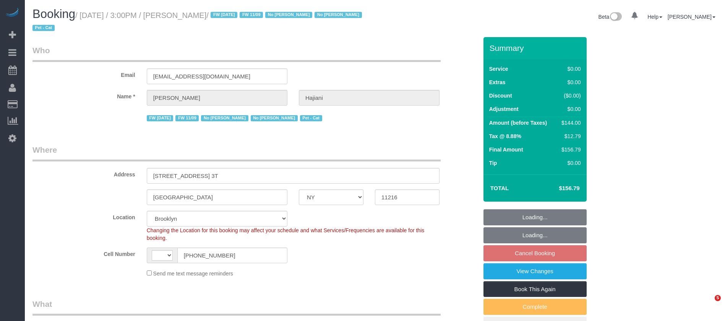
select select "string:US"
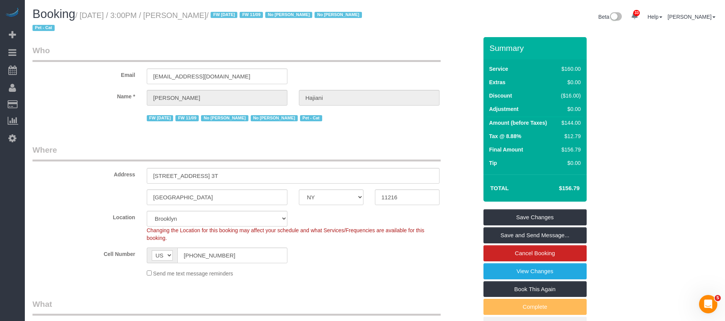
drag, startPoint x: 80, startPoint y: 11, endPoint x: 232, endPoint y: 15, distance: 152.1
click at [232, 15] on small "/ October 05, 2025 / 3:00PM / Selena Hajiani / FW 01/25/25 FW 11/09 No Marilu Q…" at bounding box center [198, 21] width 332 height 21
copy small "October 05, 2025 / 3:00PM / Selena Hajiani"
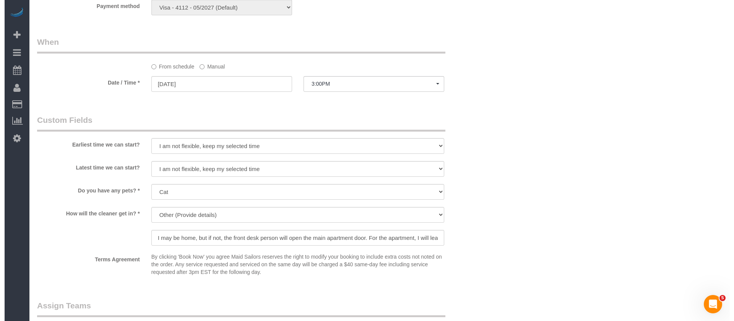
scroll to position [1032, 0]
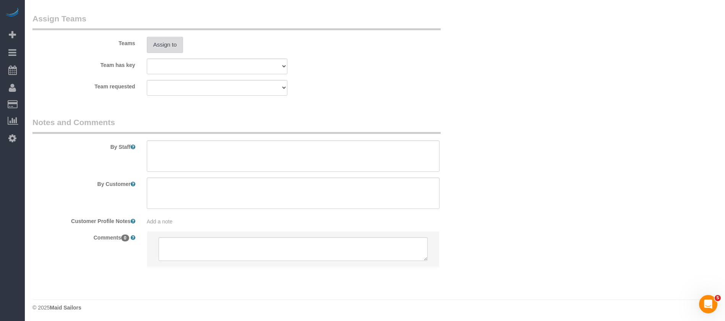
click at [173, 47] on button "Assign to" at bounding box center [165, 45] width 37 height 16
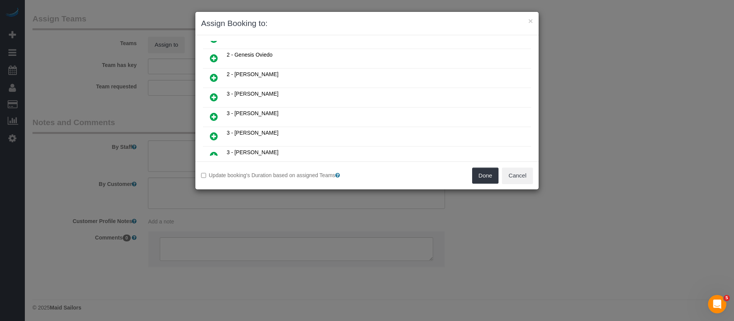
scroll to position [115, 0]
click at [216, 74] on icon at bounding box center [214, 75] width 8 height 9
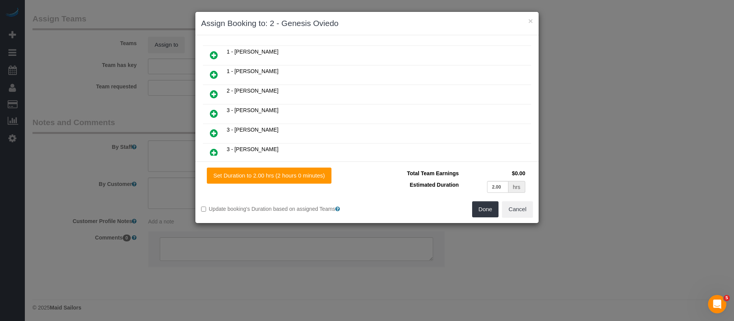
scroll to position [133, 0]
click at [480, 205] on button "Done" at bounding box center [485, 209] width 27 height 16
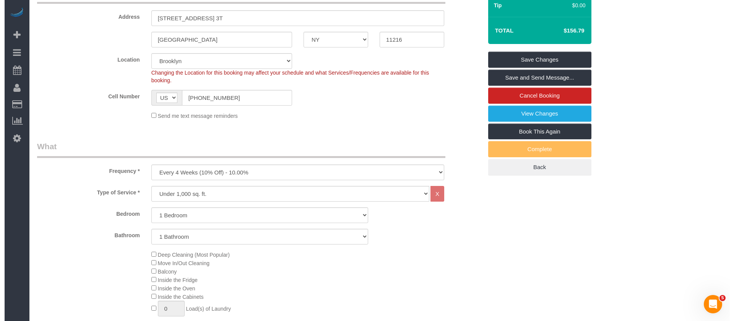
scroll to position [0, 0]
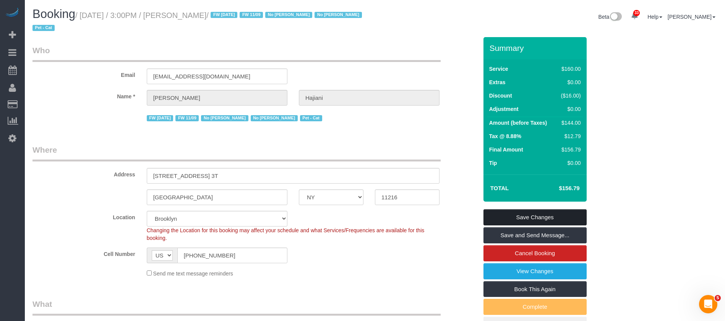
drag, startPoint x: 561, startPoint y: 214, endPoint x: 552, endPoint y: 212, distance: 9.7
click at [563, 213] on link "Save Changes" at bounding box center [534, 217] width 103 height 16
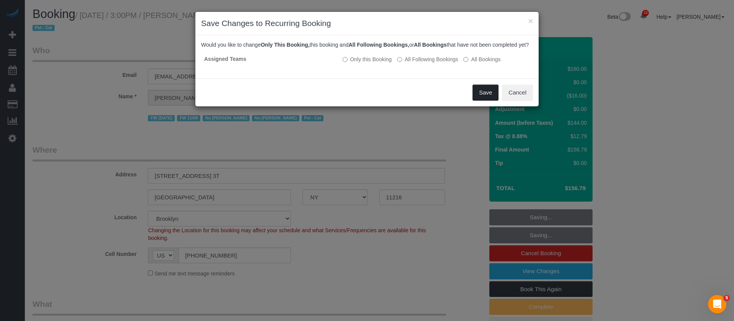
drag, startPoint x: 483, startPoint y: 105, endPoint x: 480, endPoint y: 99, distance: 6.8
click at [483, 101] on button "Save" at bounding box center [485, 92] width 26 height 16
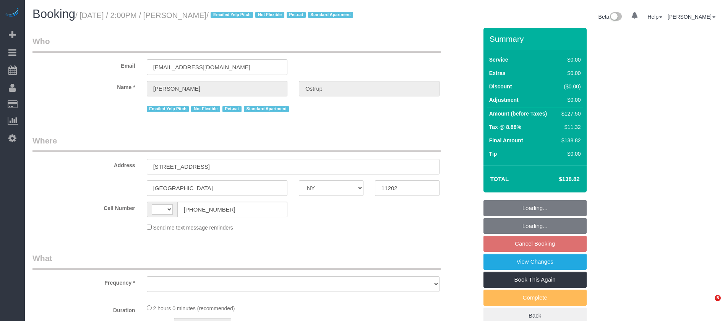
select select "NY"
select select "spot7"
select select "number:89"
select select "number:90"
select select "number:14"
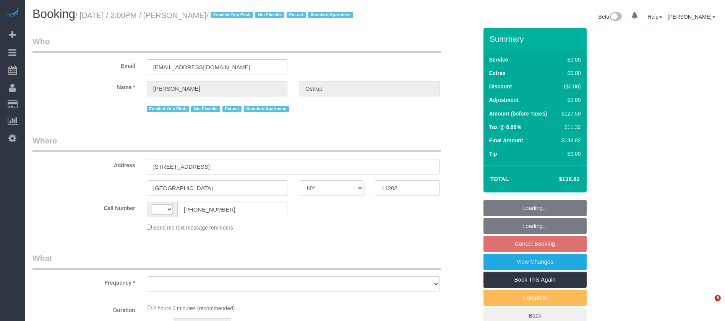
select select "number:5"
select select "number:21"
select select "string:stripe-pm_1JnT9g4VGloSiKo7baXlI1T6"
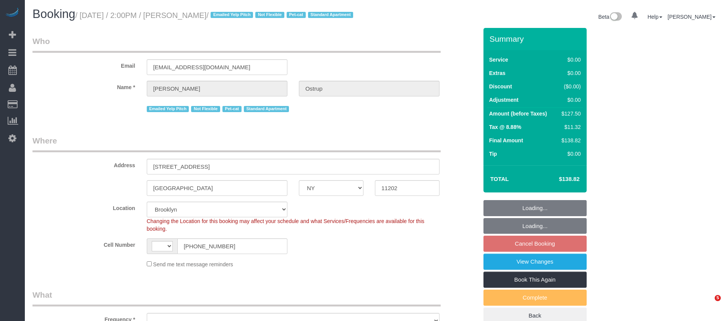
select select "string:US"
select select "object:1090"
select select
select select "1"
select select "object:1777"
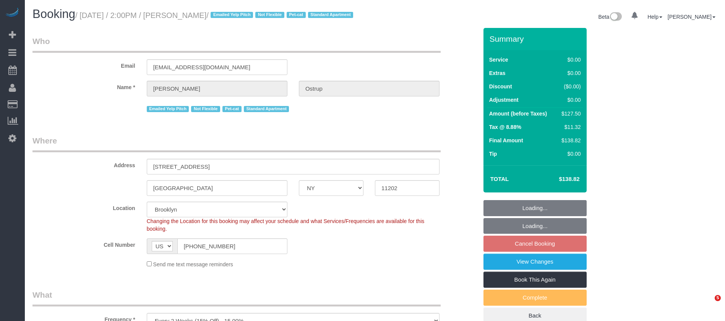
select select "spot67"
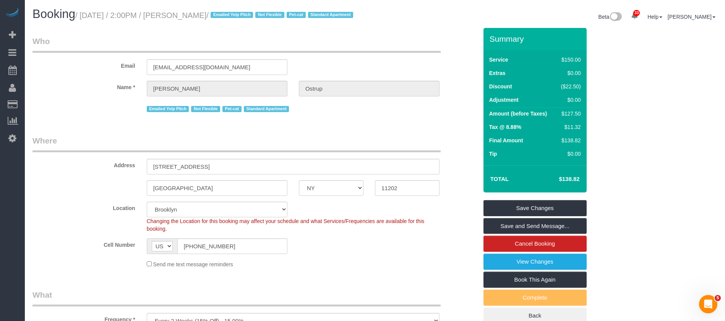
drag, startPoint x: 80, startPoint y: 16, endPoint x: 222, endPoint y: 16, distance: 142.5
click at [222, 16] on small "/ October 05, 2025 / 2:00PM / Zach Ostrup / Emailed Yelp Pitch Not Flexible Pet…" at bounding box center [215, 15] width 280 height 8
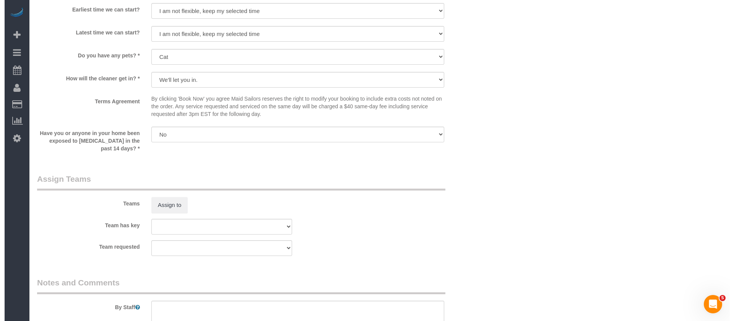
scroll to position [974, 0]
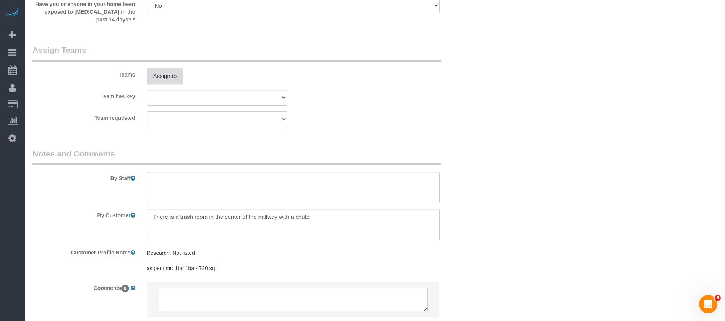
click at [172, 84] on button "Assign to" at bounding box center [165, 76] width 37 height 16
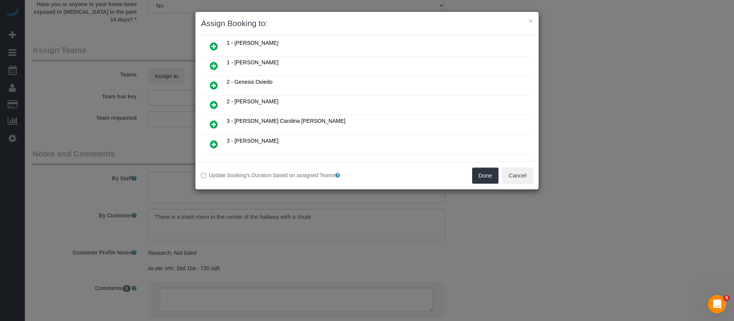
scroll to position [172, 0]
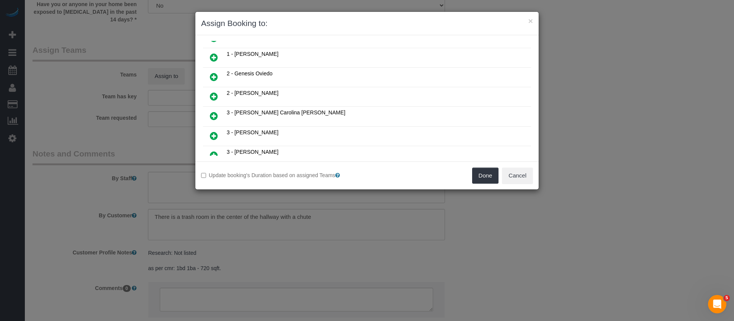
click at [216, 96] on icon at bounding box center [214, 96] width 8 height 9
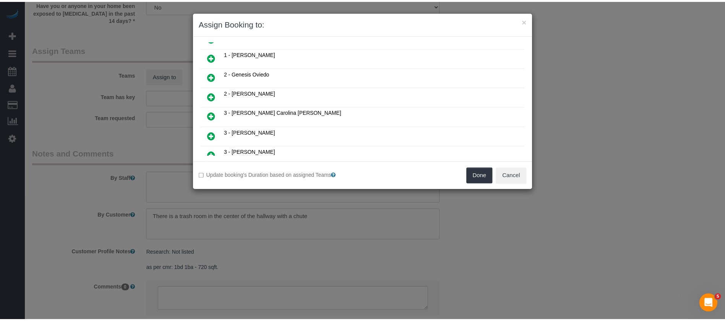
scroll to position [190, 0]
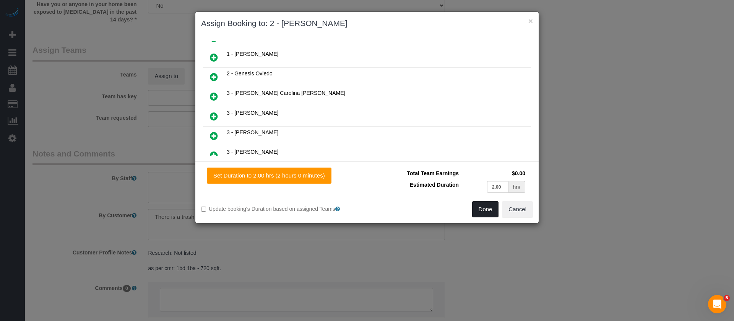
click at [491, 211] on button "Done" at bounding box center [485, 209] width 27 height 16
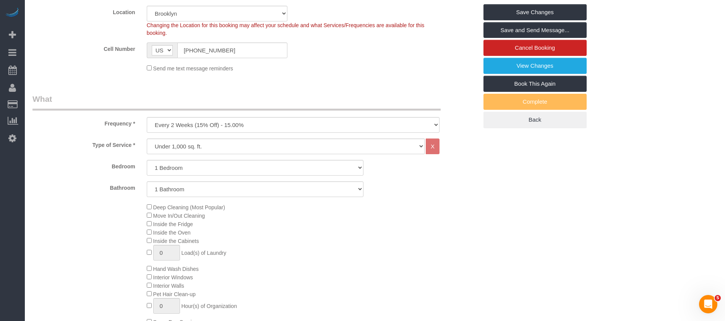
scroll to position [115, 0]
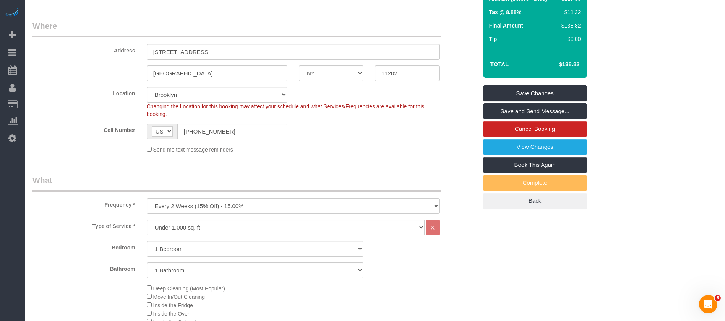
click at [550, 93] on div "Summary Service $150.00 Extras $0.00 Discount ($22.50) Adjustment $0.00 Amount …" at bounding box center [534, 61] width 103 height 296
click at [552, 96] on link "Save Changes" at bounding box center [534, 93] width 103 height 16
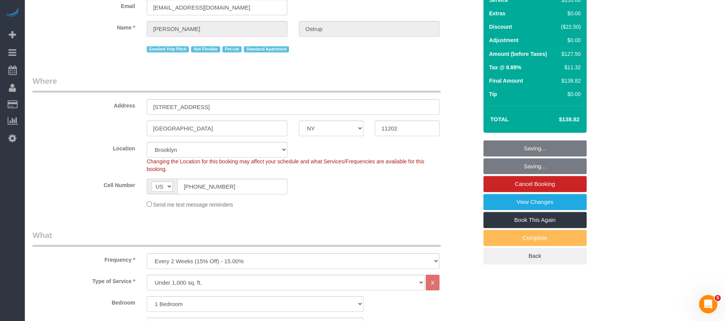
scroll to position [0, 0]
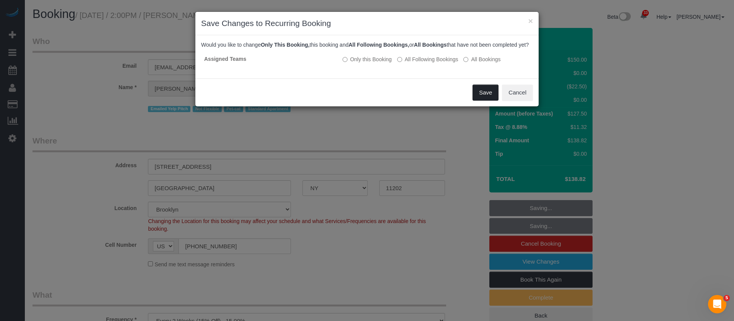
click at [487, 96] on button "Save" at bounding box center [485, 92] width 26 height 16
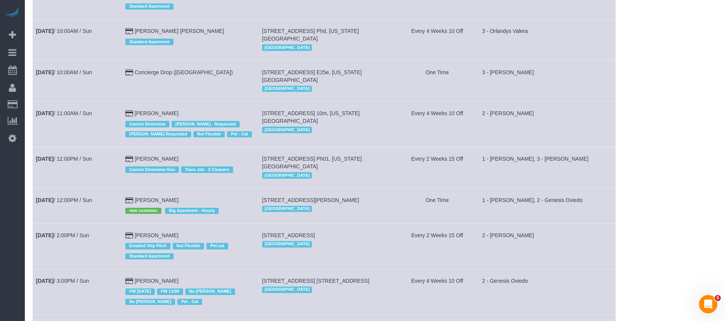
scroll to position [239, 0]
